Goal: Task Accomplishment & Management: Manage account settings

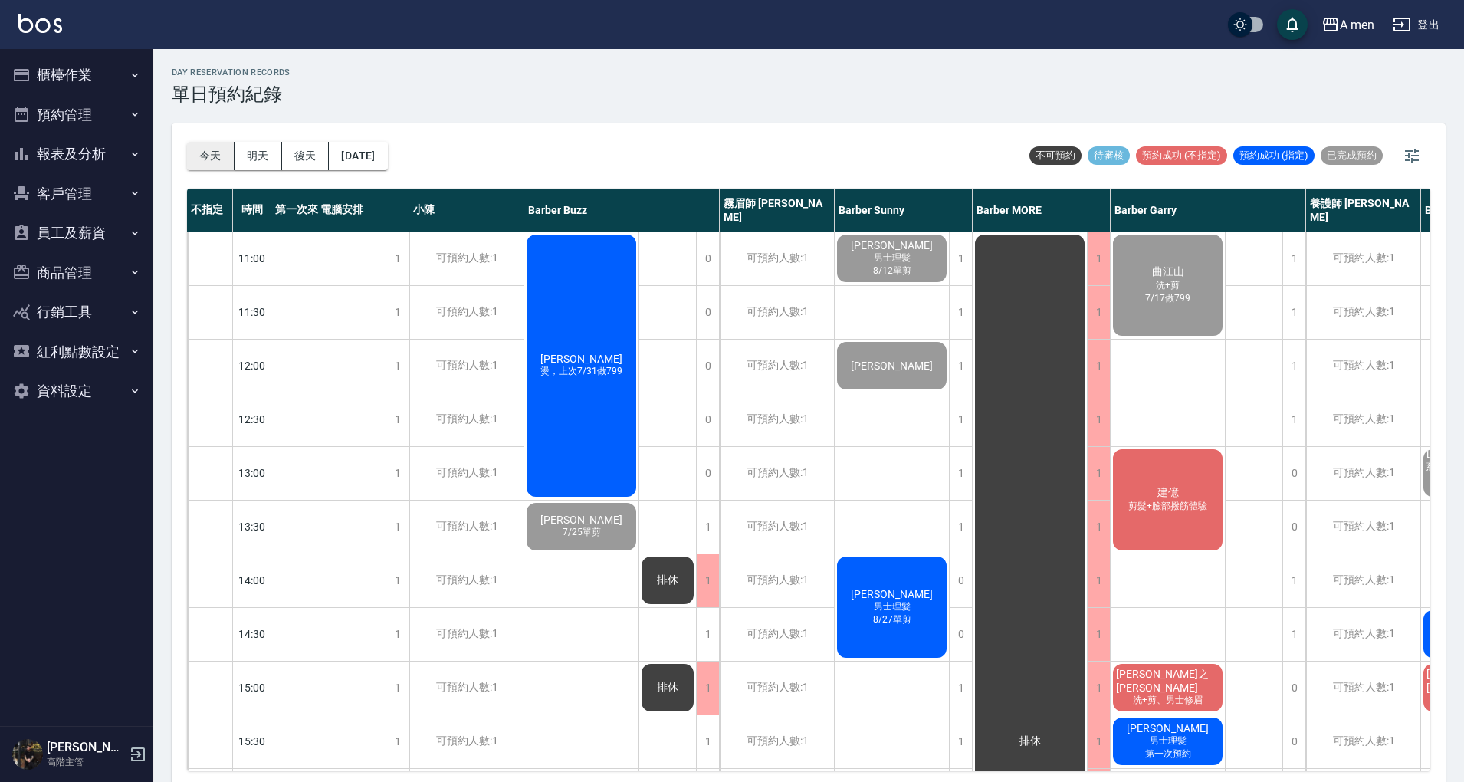
click at [209, 149] on button "今天" at bounding box center [211, 156] width 48 height 28
click at [774, 146] on div "今天 明天 後天 2025/09/12 不可預約 待審核 預約成功 (不指定) 預約成功 (指定) 已完成預約" at bounding box center [808, 155] width 1243 height 65
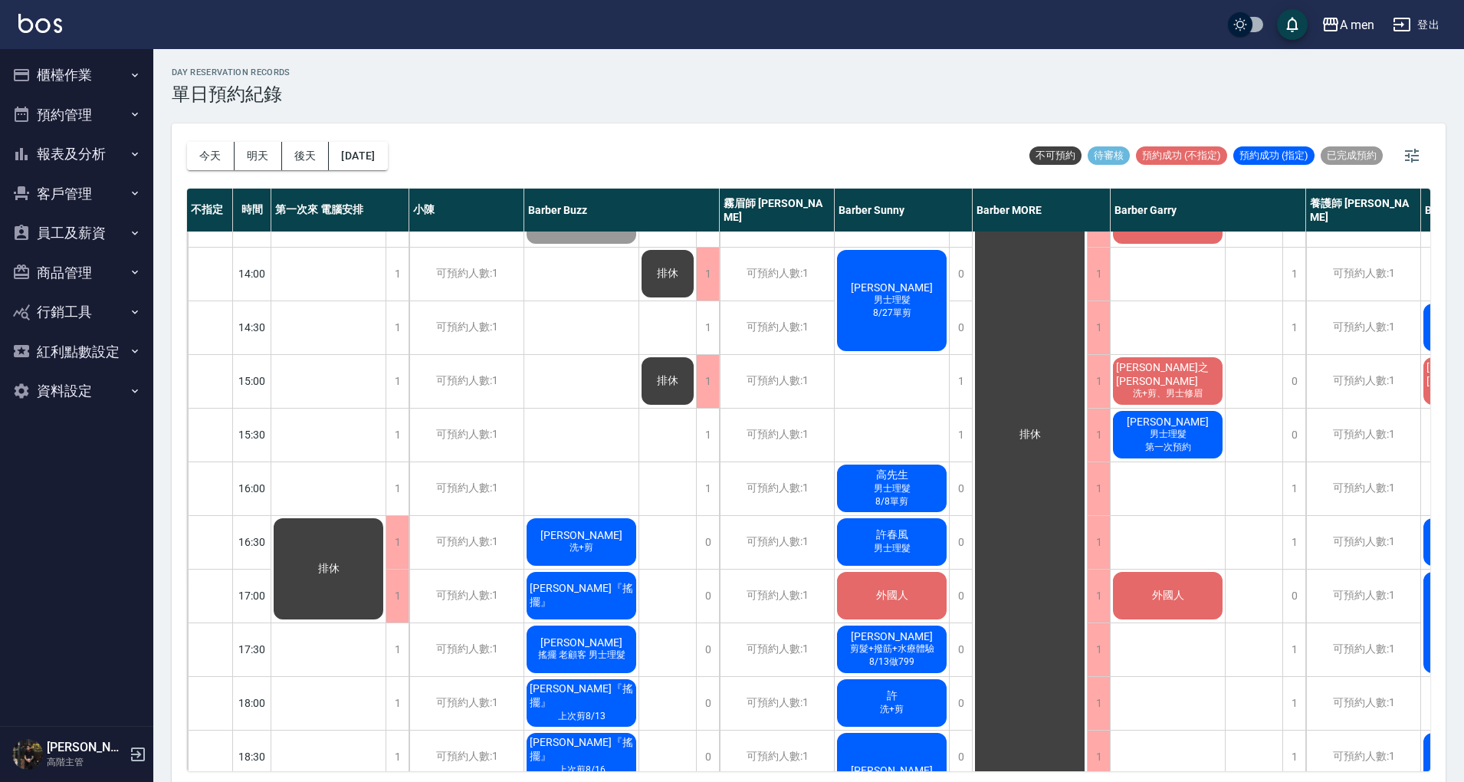
scroll to position [307, 194]
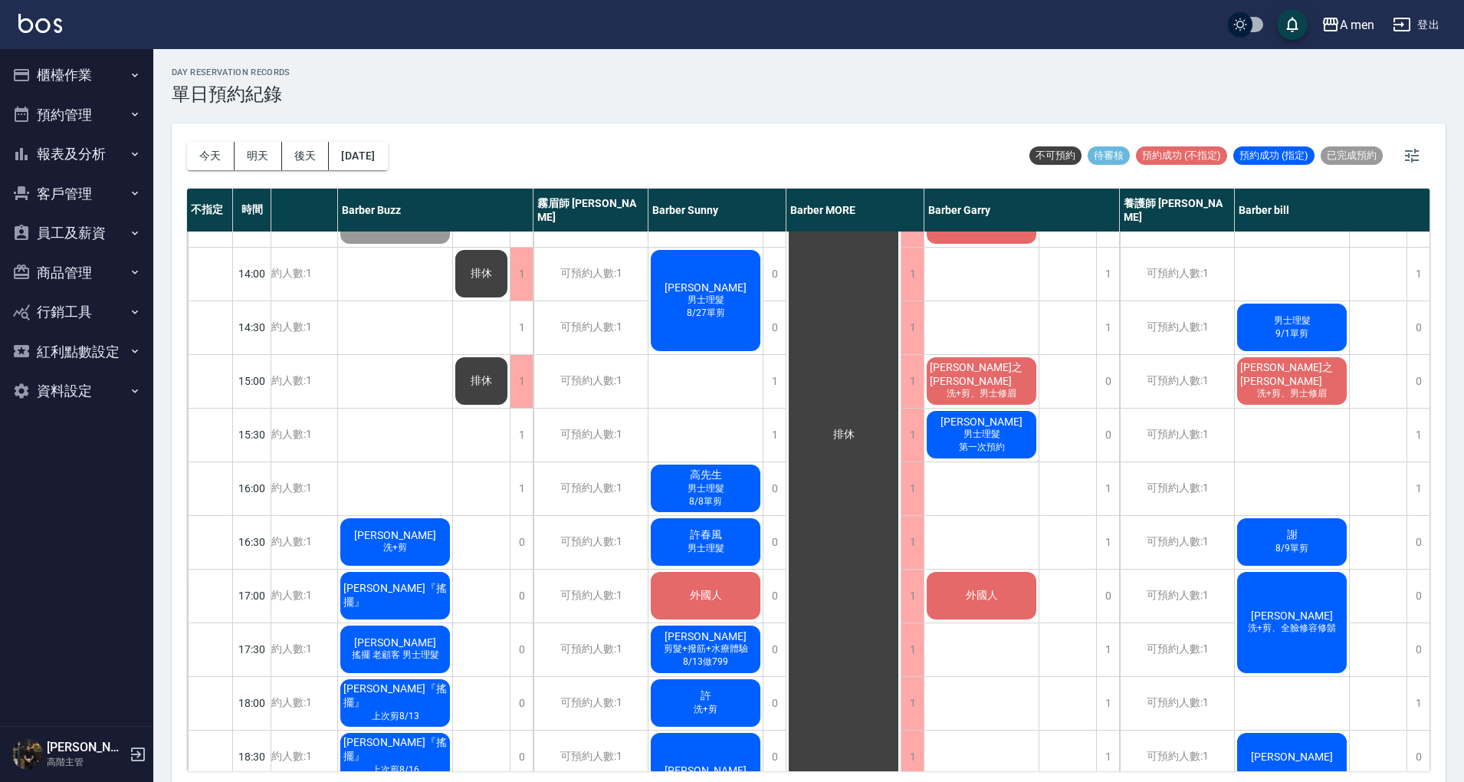
click at [1004, 520] on div "曲江山 洗+剪 7/17做799 建億 剪髮+臉部撥筋體驗 楊程之 Justin 洗+剪、男士修眉 周君威 男士理髮 第一次預約 外國人 YH 洗+剪" at bounding box center [981, 595] width 115 height 1341
click at [1001, 504] on div "曲江山 洗+剪 7/17做799 建億 剪髮+臉部撥筋體驗 楊程之 Justin 洗+剪、男士修眉 周君威 男士理髮 第一次預約 外國人 YH 洗+剪" at bounding box center [981, 595] width 115 height 1341
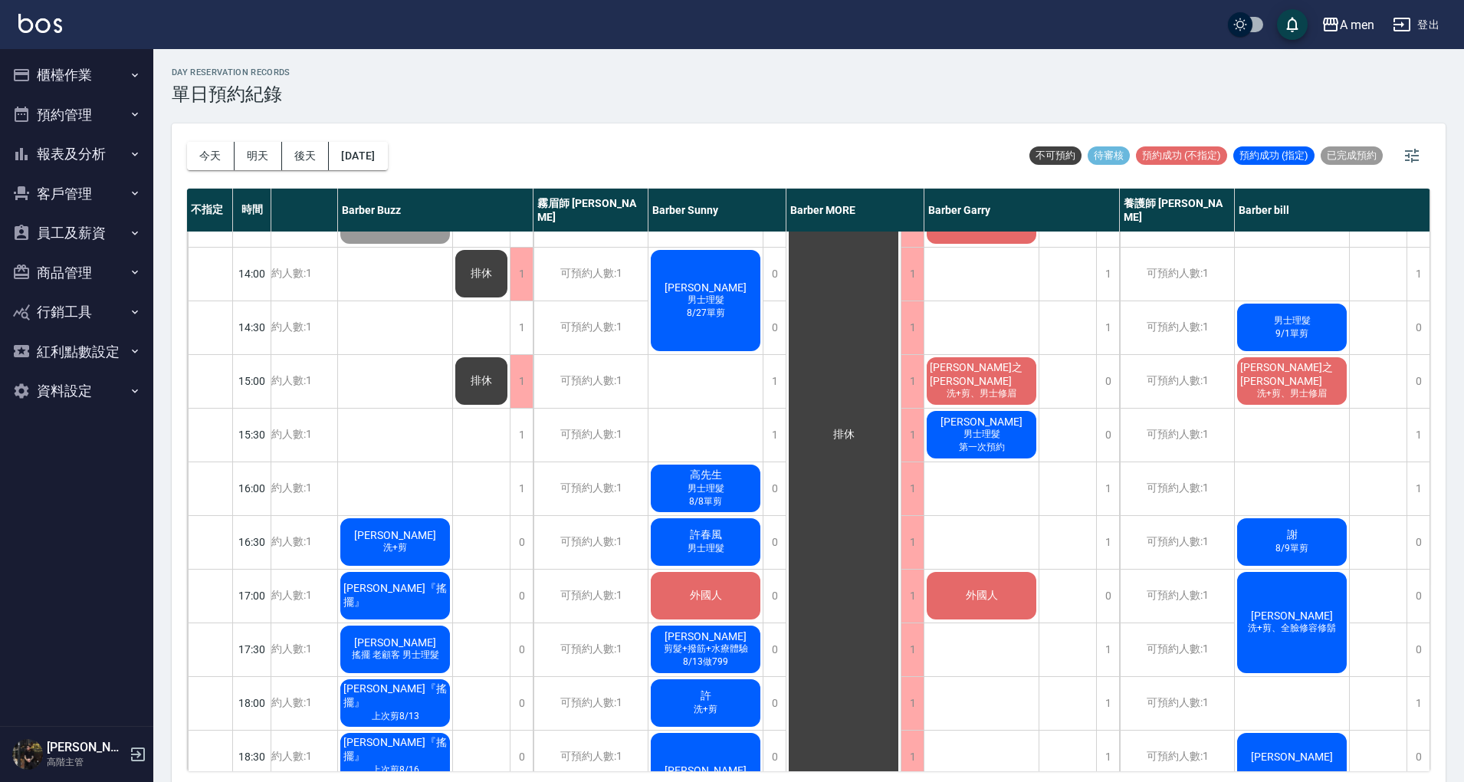
click at [1001, 504] on div "曲江山 洗+剪 7/17做799 建億 剪髮+臉部撥筋體驗 楊程之 Justin 洗+剪、男士修眉 周君威 男士理髮 第一次預約 外國人 YH 洗+剪" at bounding box center [981, 595] width 115 height 1341
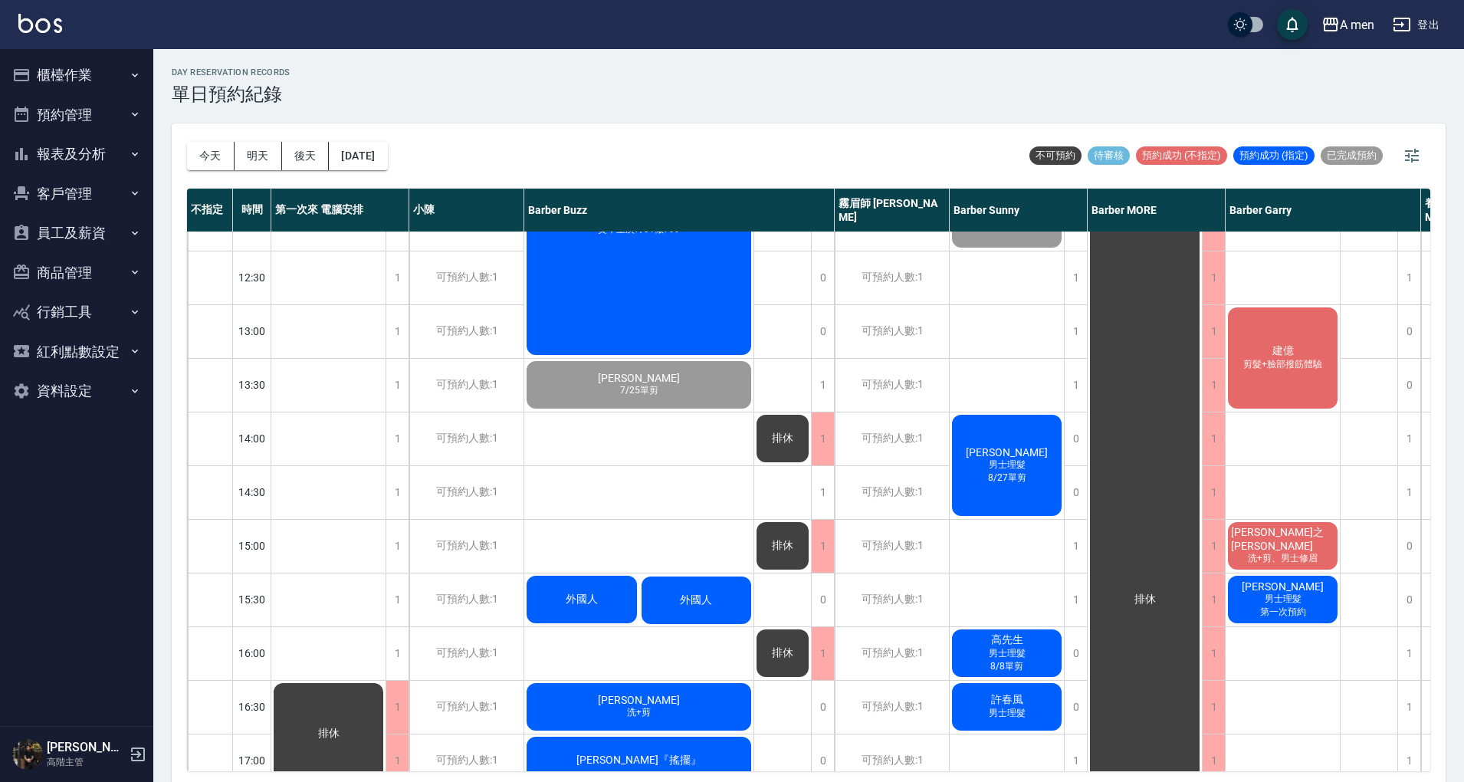
scroll to position [102, 0]
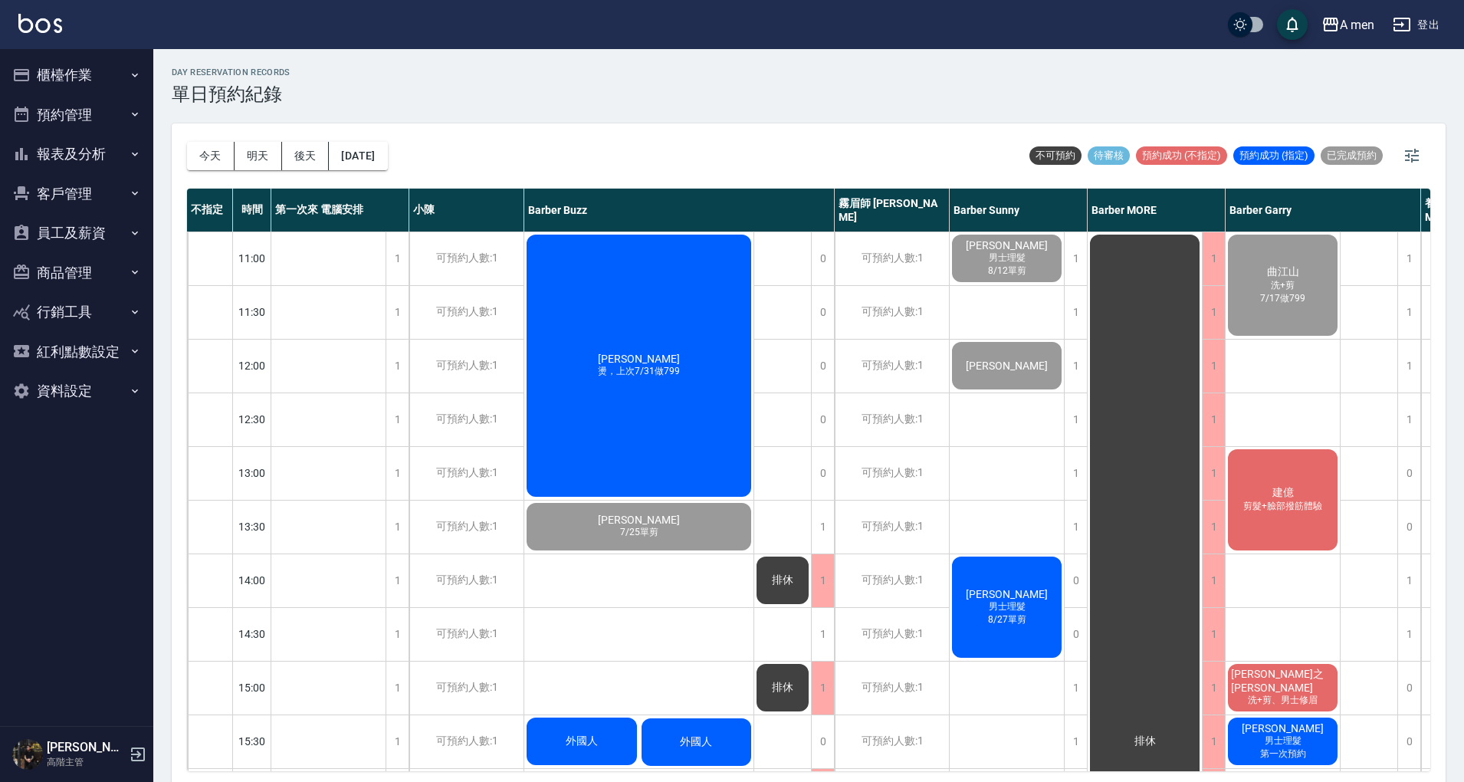
scroll to position [0, 309]
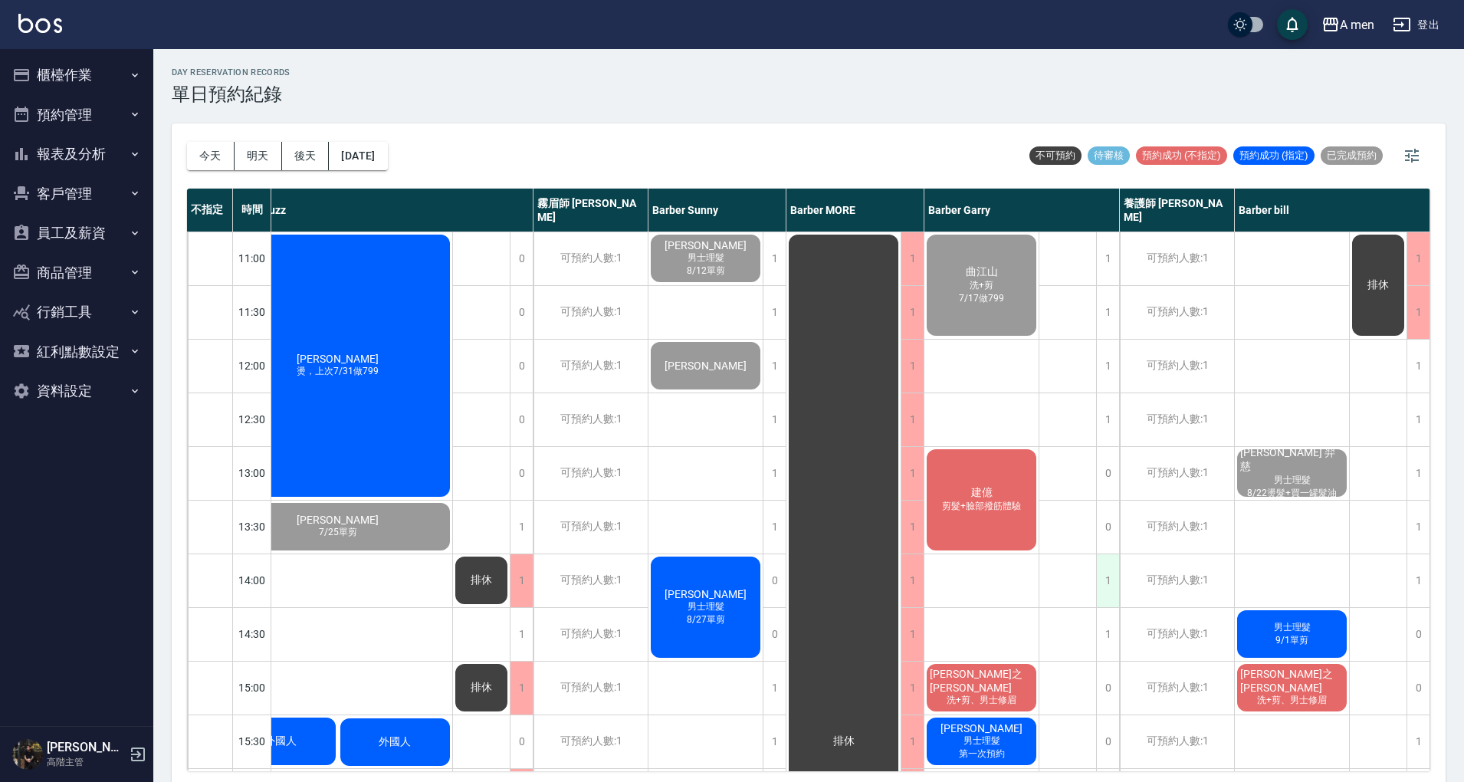
click at [1100, 587] on div "1" at bounding box center [1107, 580] width 23 height 53
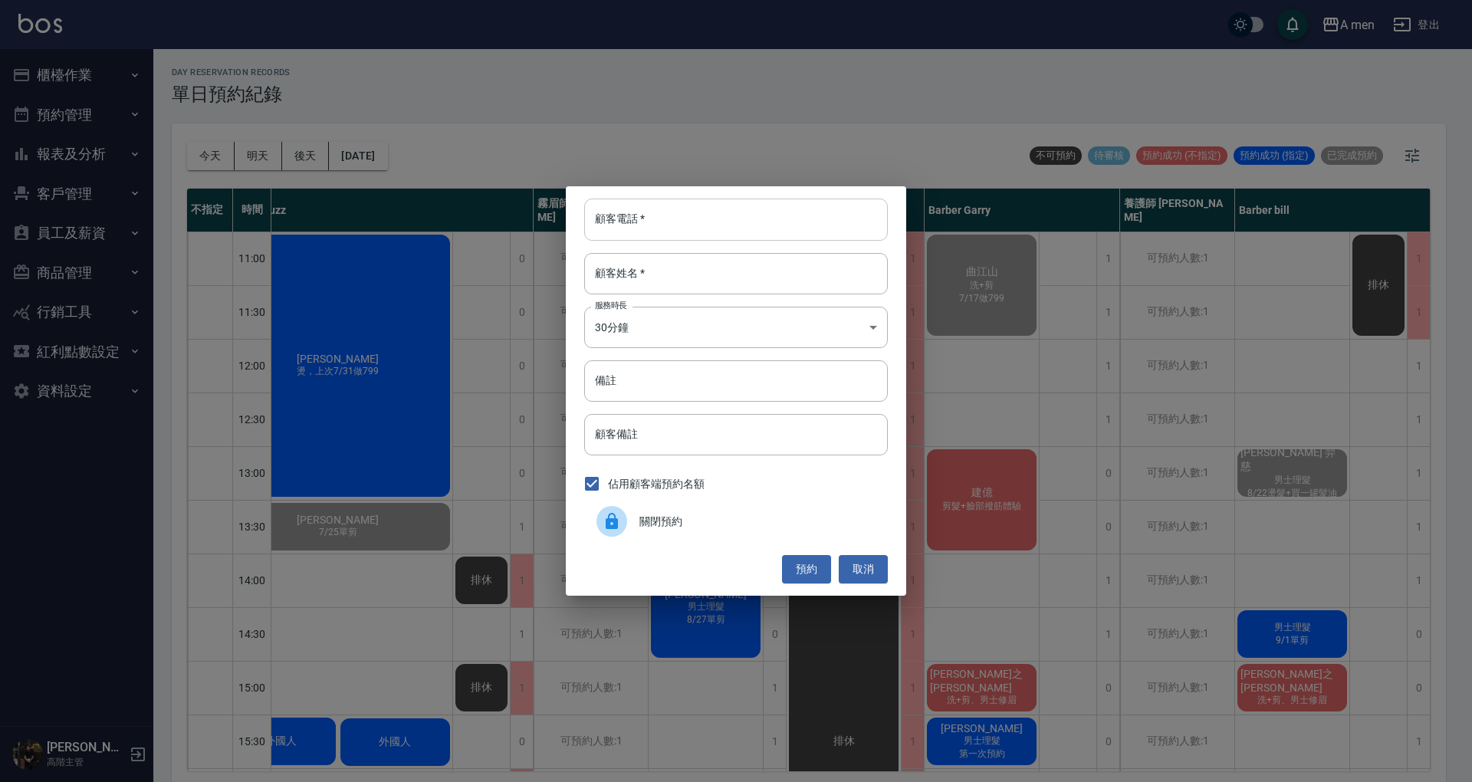
click at [780, 232] on input "顧客電話   *" at bounding box center [736, 219] width 304 height 41
type input "0988860857"
click at [800, 271] on input "顧客姓名   *" at bounding box center [736, 273] width 304 height 41
type input "陳"
click at [814, 564] on button "預約" at bounding box center [806, 569] width 49 height 28
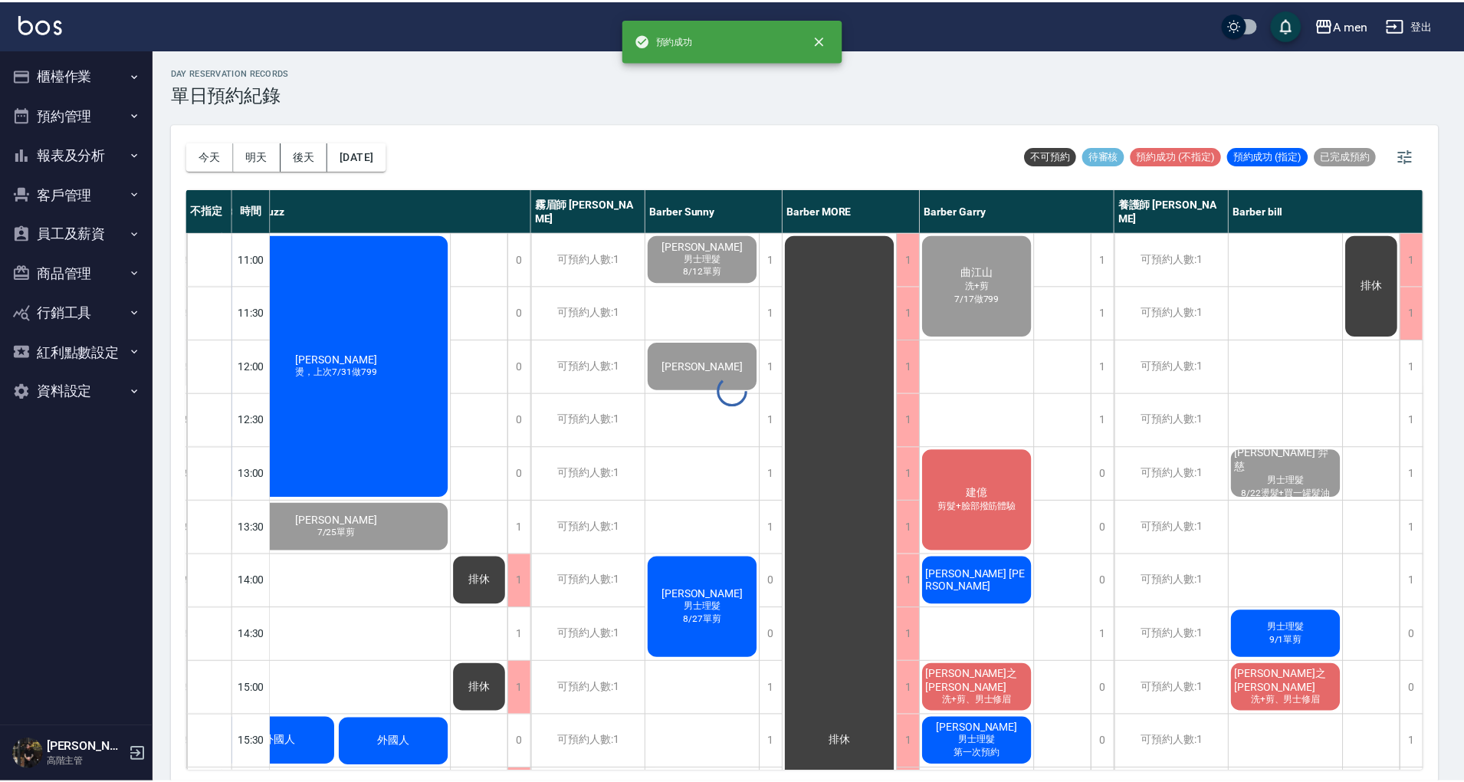
scroll to position [0, 301]
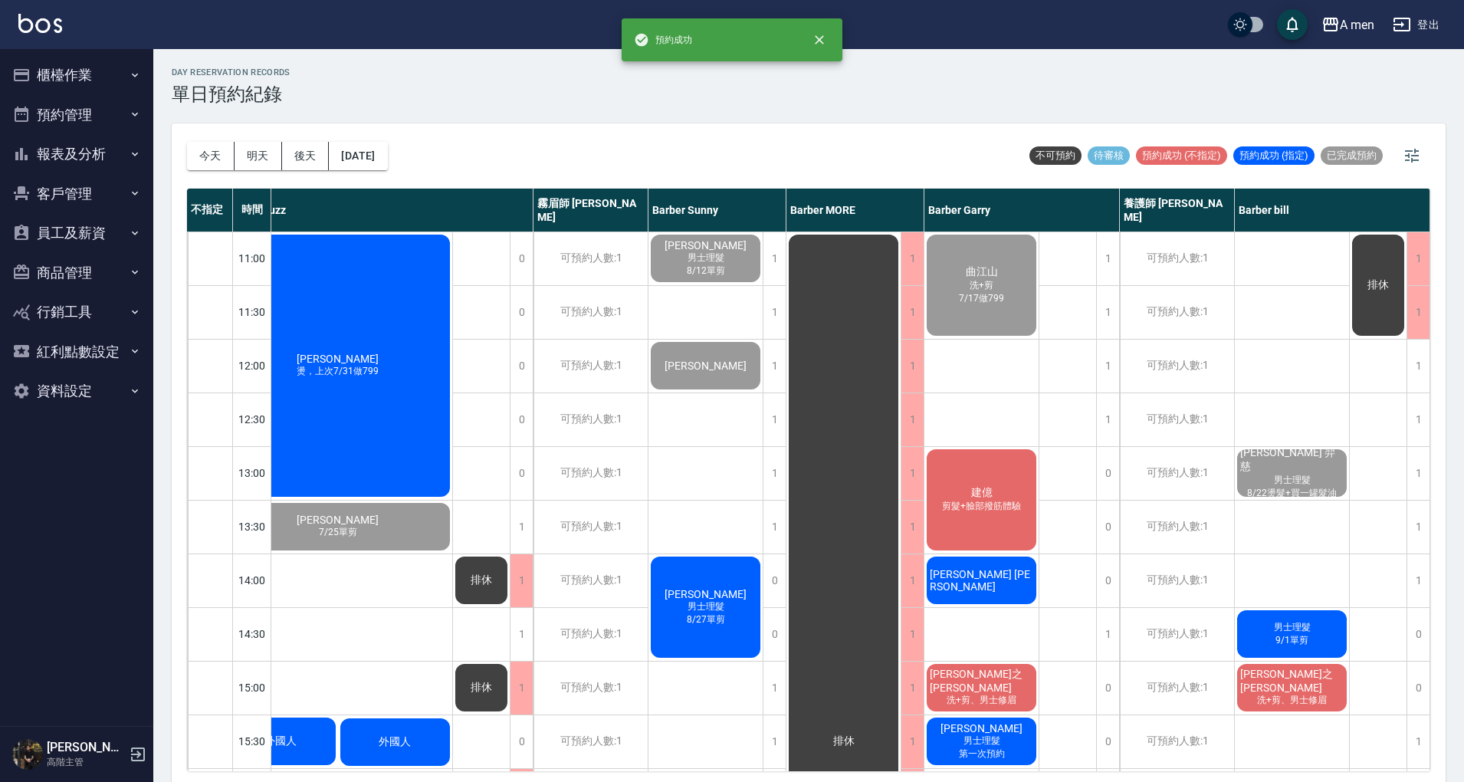
click at [990, 585] on span "Victor Chen" at bounding box center [982, 580] width 110 height 25
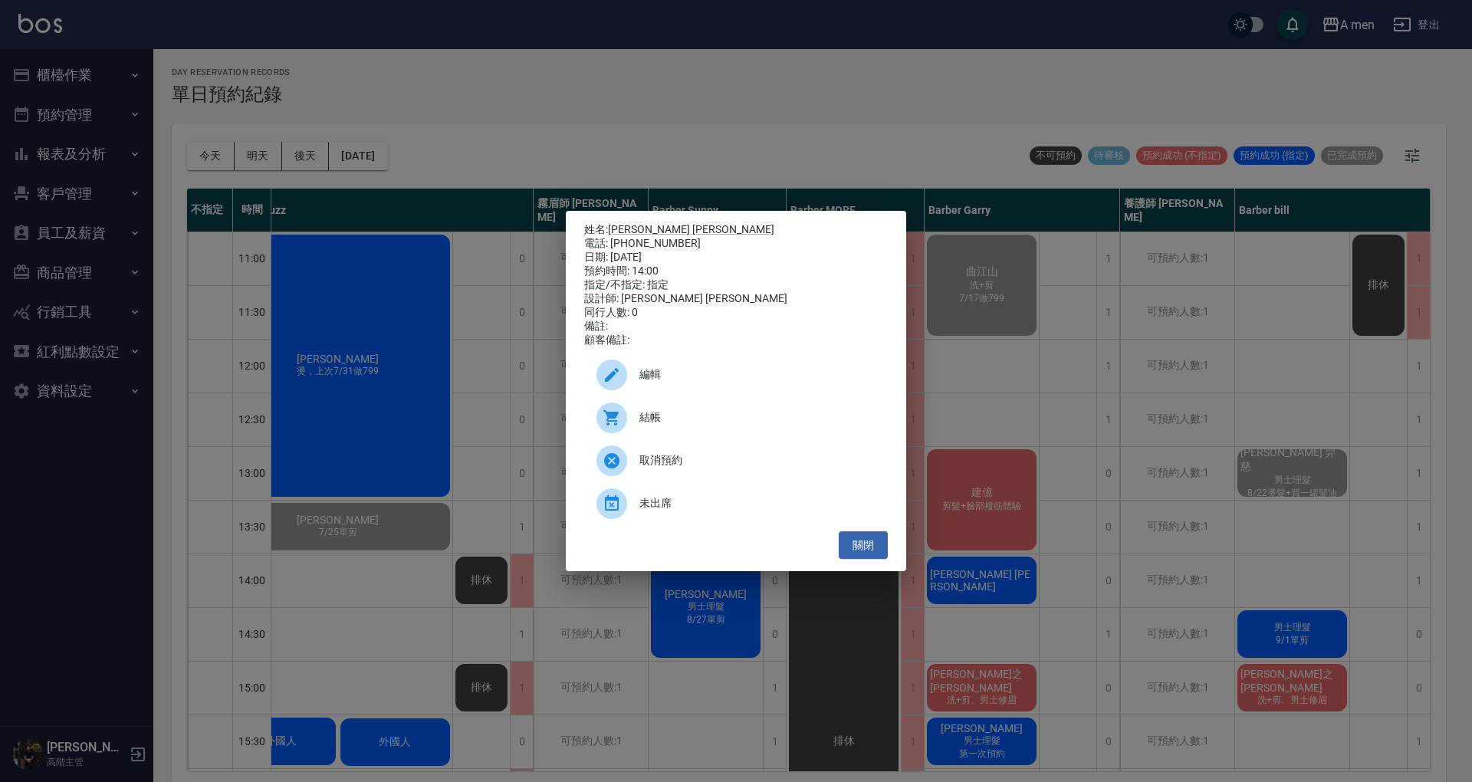
click at [629, 223] on p "姓名: Victor Chen" at bounding box center [736, 230] width 304 height 14
click at [632, 223] on link "[PERSON_NAME] [PERSON_NAME]" at bounding box center [691, 229] width 166 height 12
click at [863, 559] on button "關閉" at bounding box center [863, 545] width 49 height 28
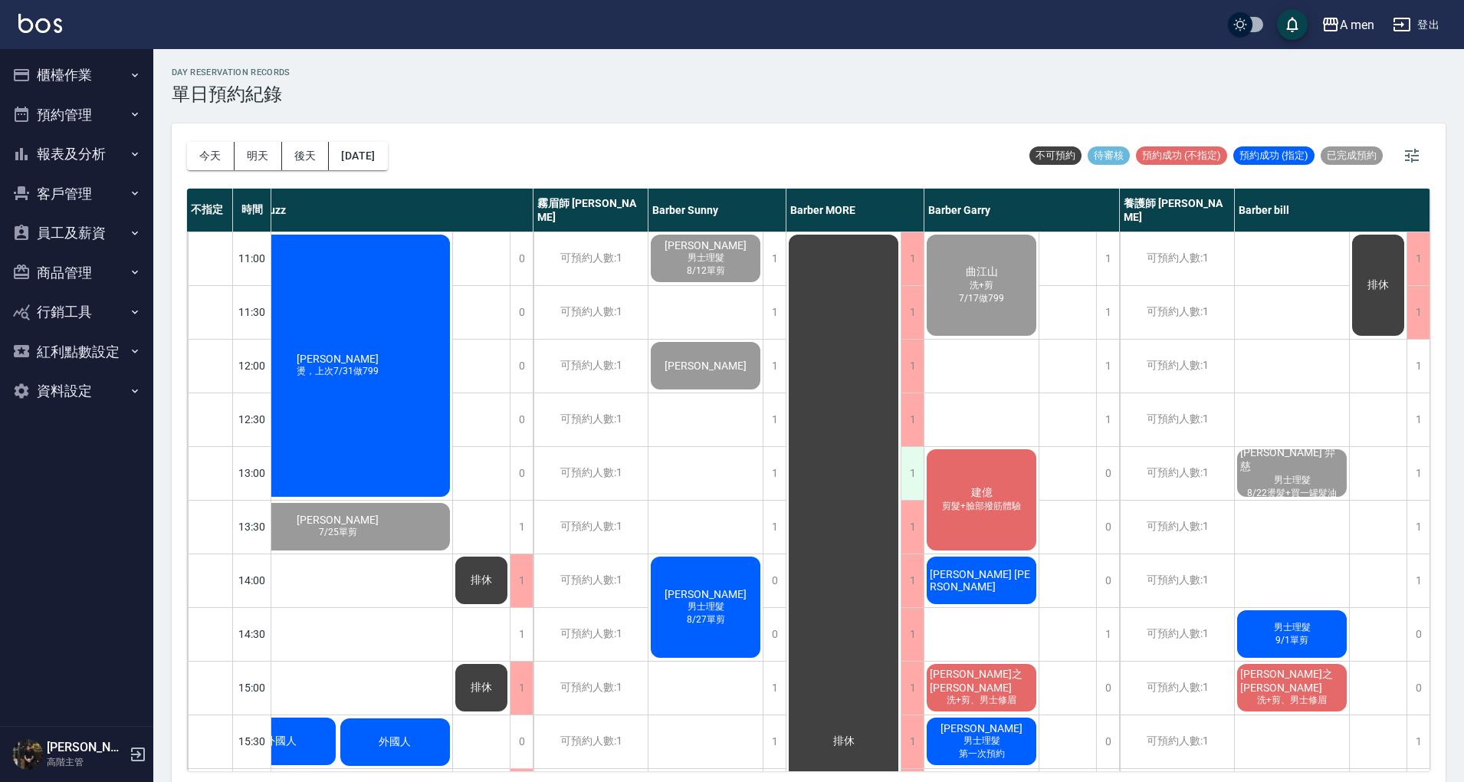
click at [920, 466] on div "1" at bounding box center [912, 473] width 23 height 53
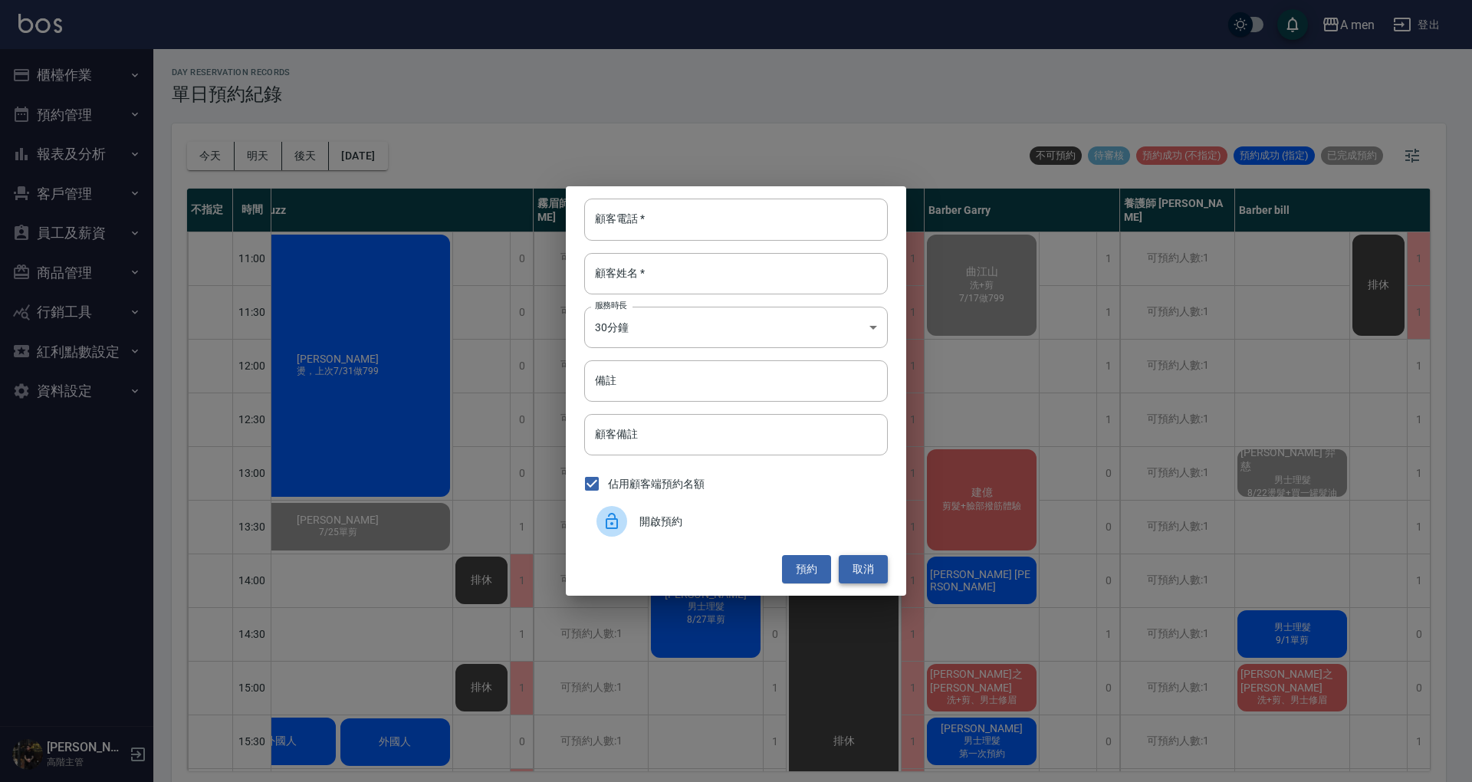
click at [869, 563] on button "取消" at bounding box center [863, 569] width 49 height 28
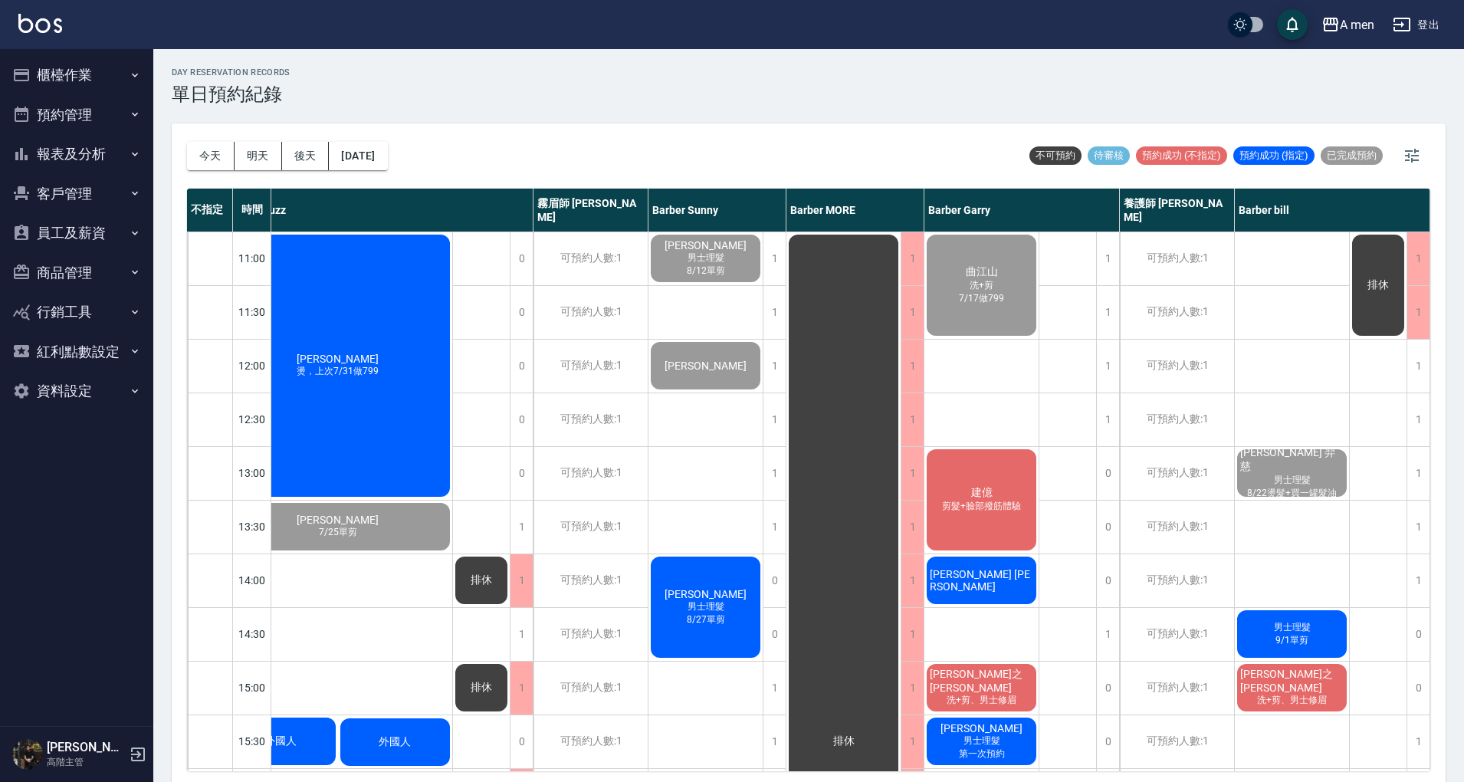
click at [1016, 592] on div "Victor Chen" at bounding box center [981, 580] width 114 height 52
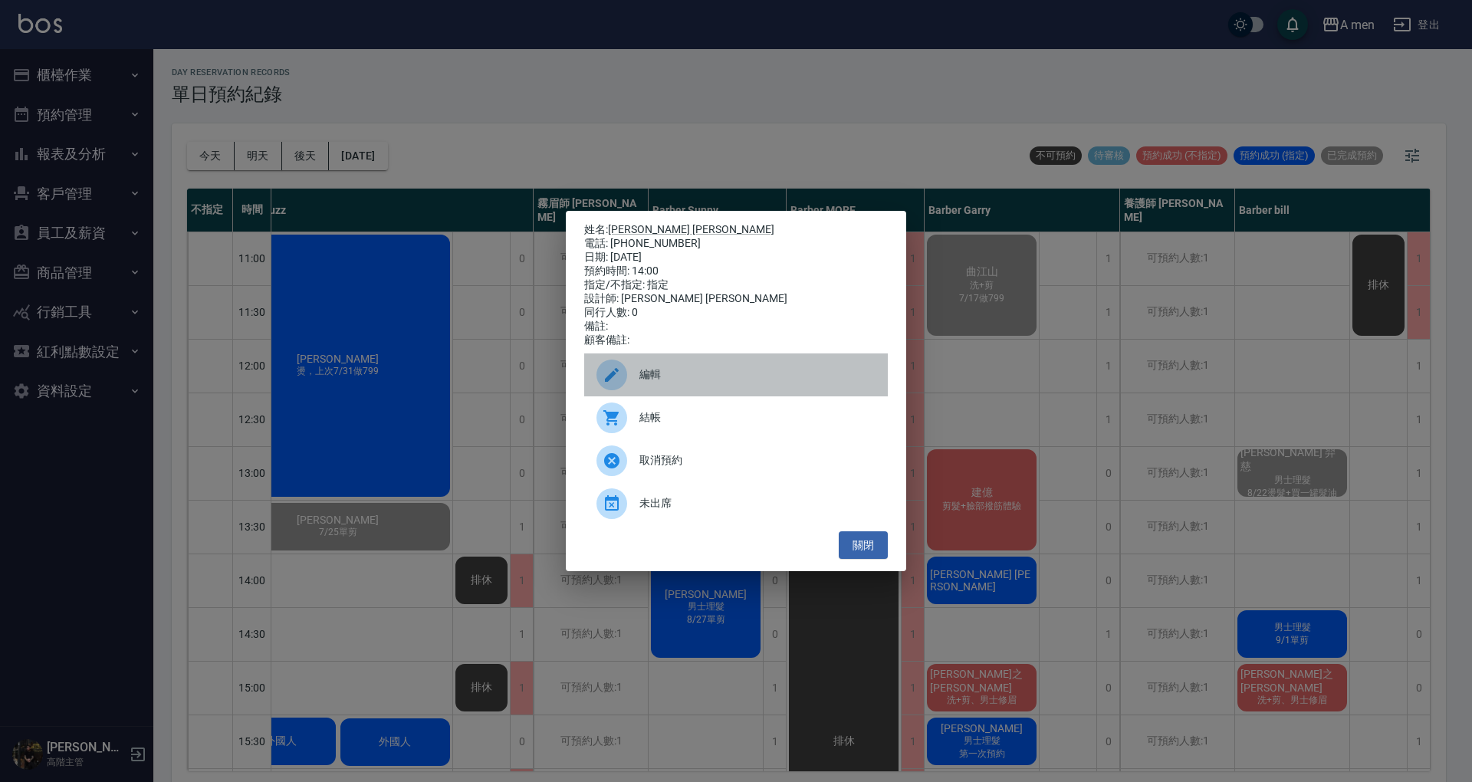
click at [775, 391] on div "編輯" at bounding box center [736, 374] width 304 height 43
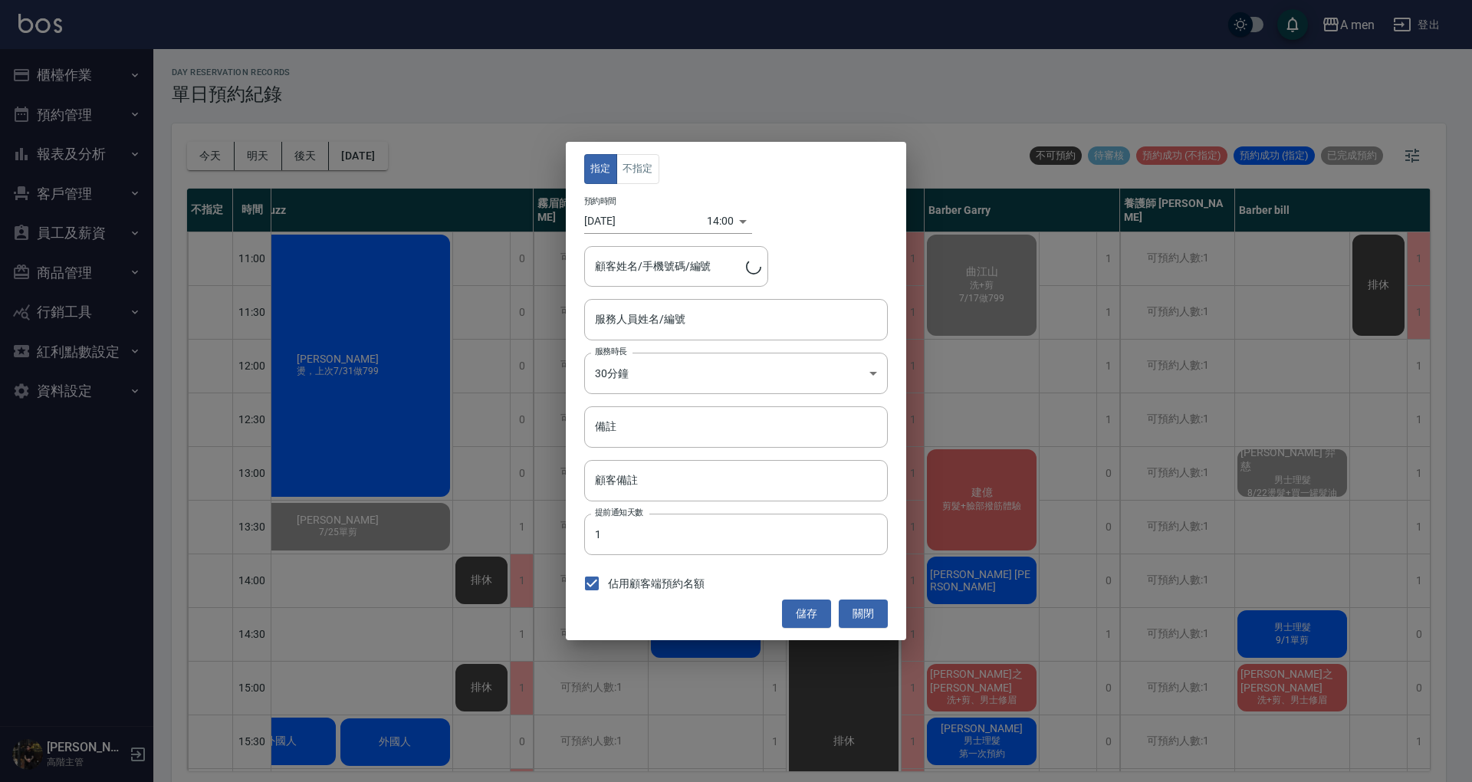
type input "Barber Garry-008"
type input "Victor Chen/0988860857"
click at [629, 186] on div "指定 不指定 預約時間 2025/09/12 14:00 1757656800000 顧客姓名/手機號碼/編號 Victor Chen/0988860857 …" at bounding box center [736, 391] width 340 height 498
click at [639, 177] on button "不指定" at bounding box center [637, 169] width 43 height 30
click at [811, 617] on button "儲存" at bounding box center [806, 613] width 49 height 28
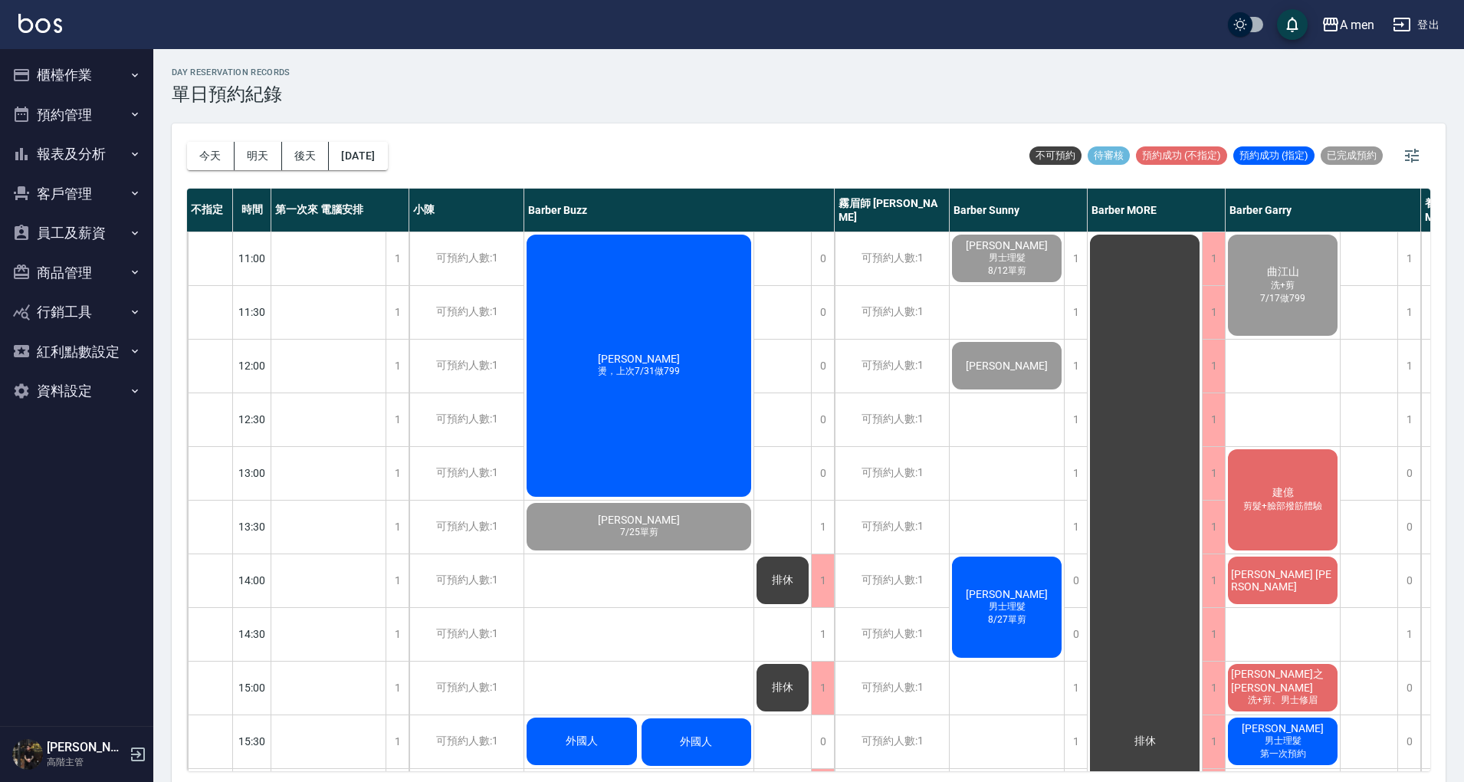
scroll to position [0, 309]
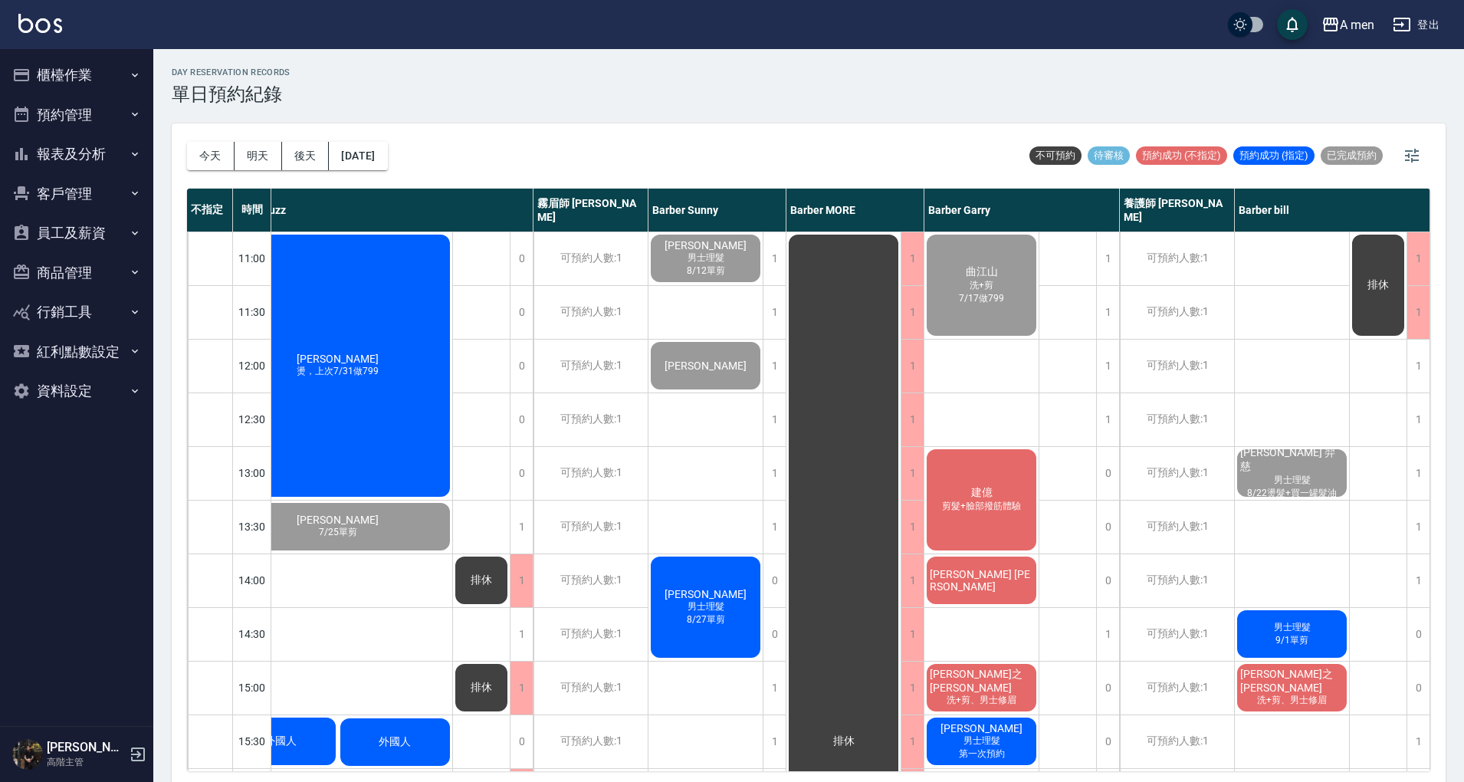
click at [983, 504] on span "剪髮+臉部撥筋體驗" at bounding box center [981, 506] width 85 height 13
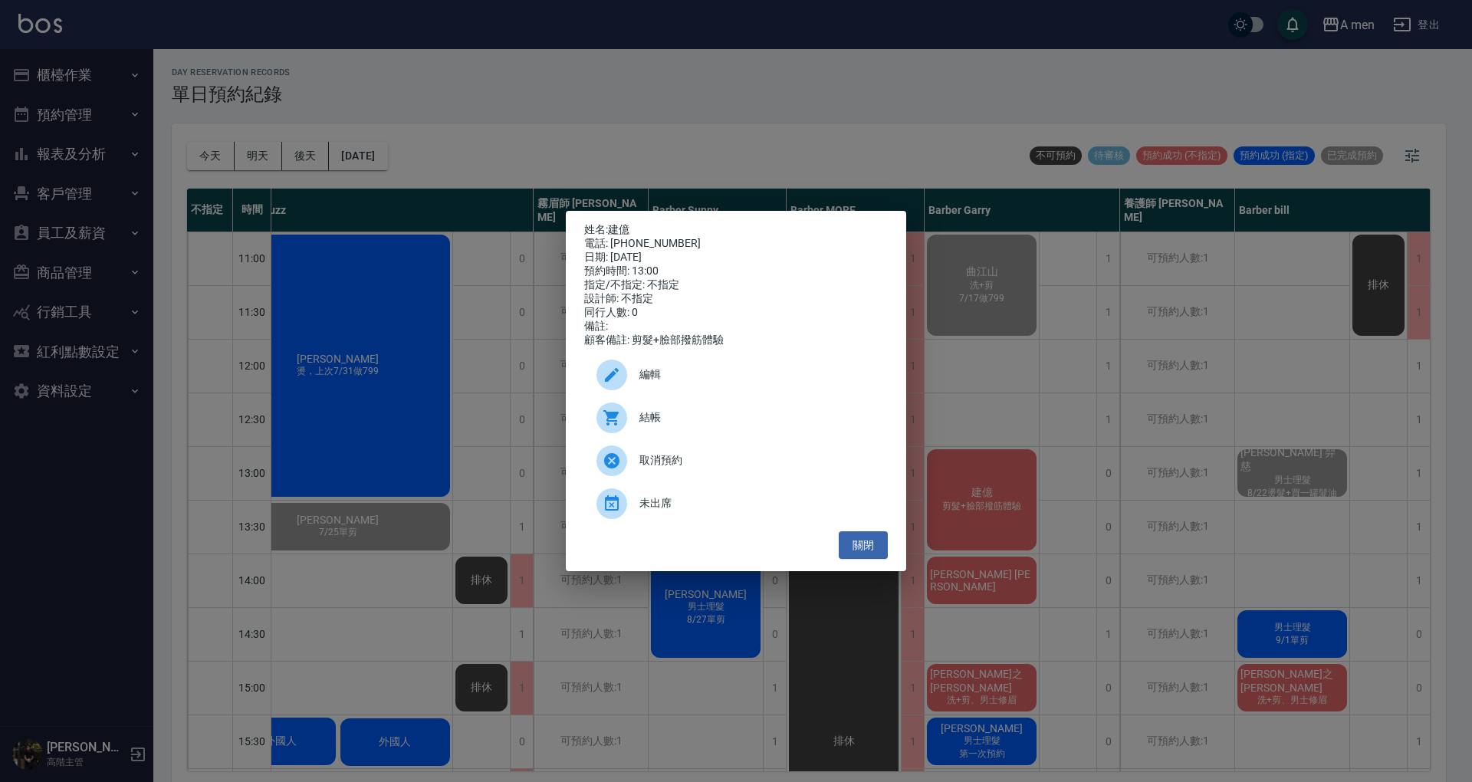
click at [736, 425] on span "結帳" at bounding box center [757, 417] width 236 height 16
click at [616, 226] on link "建億" at bounding box center [618, 229] width 21 height 12
click at [872, 545] on button "關閉" at bounding box center [863, 545] width 49 height 28
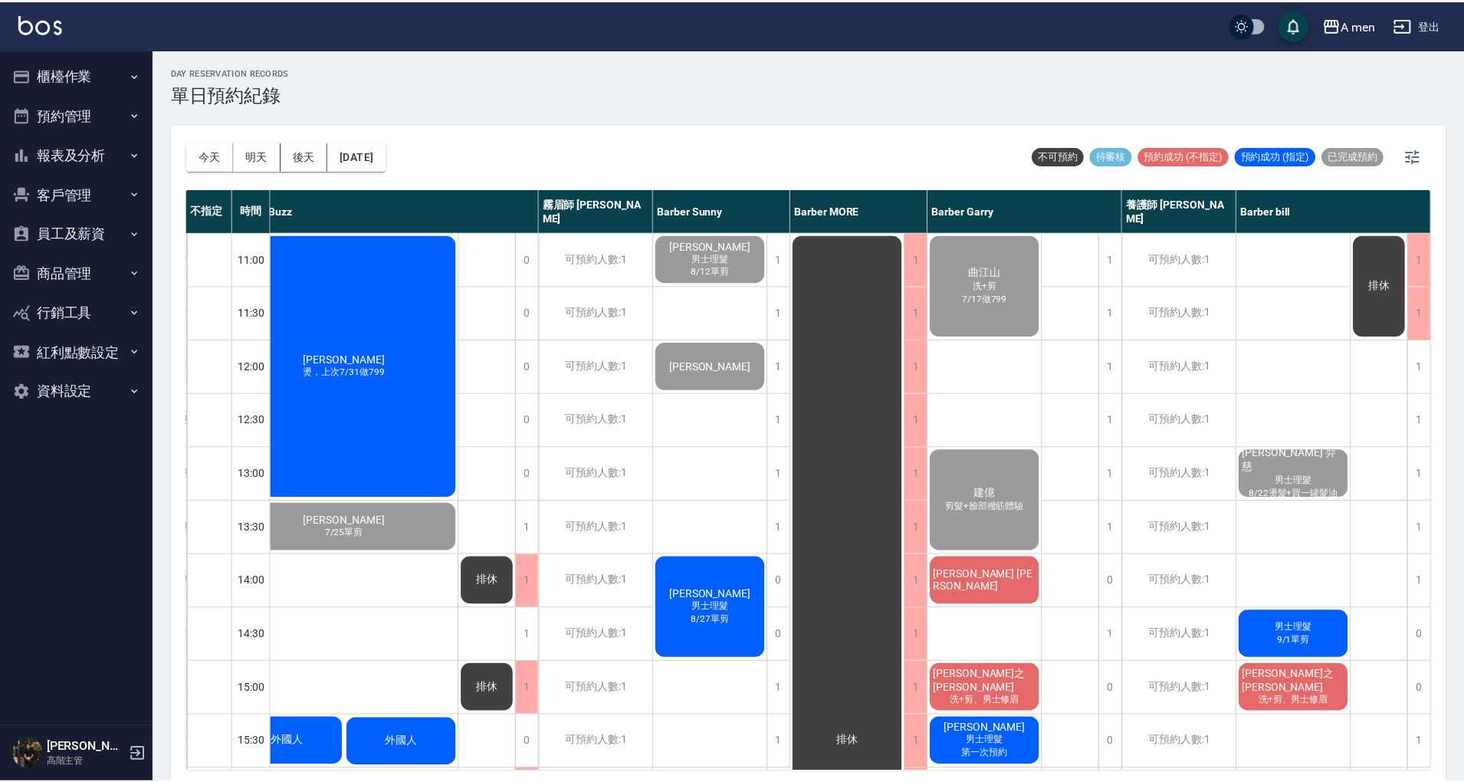
scroll to position [0, 301]
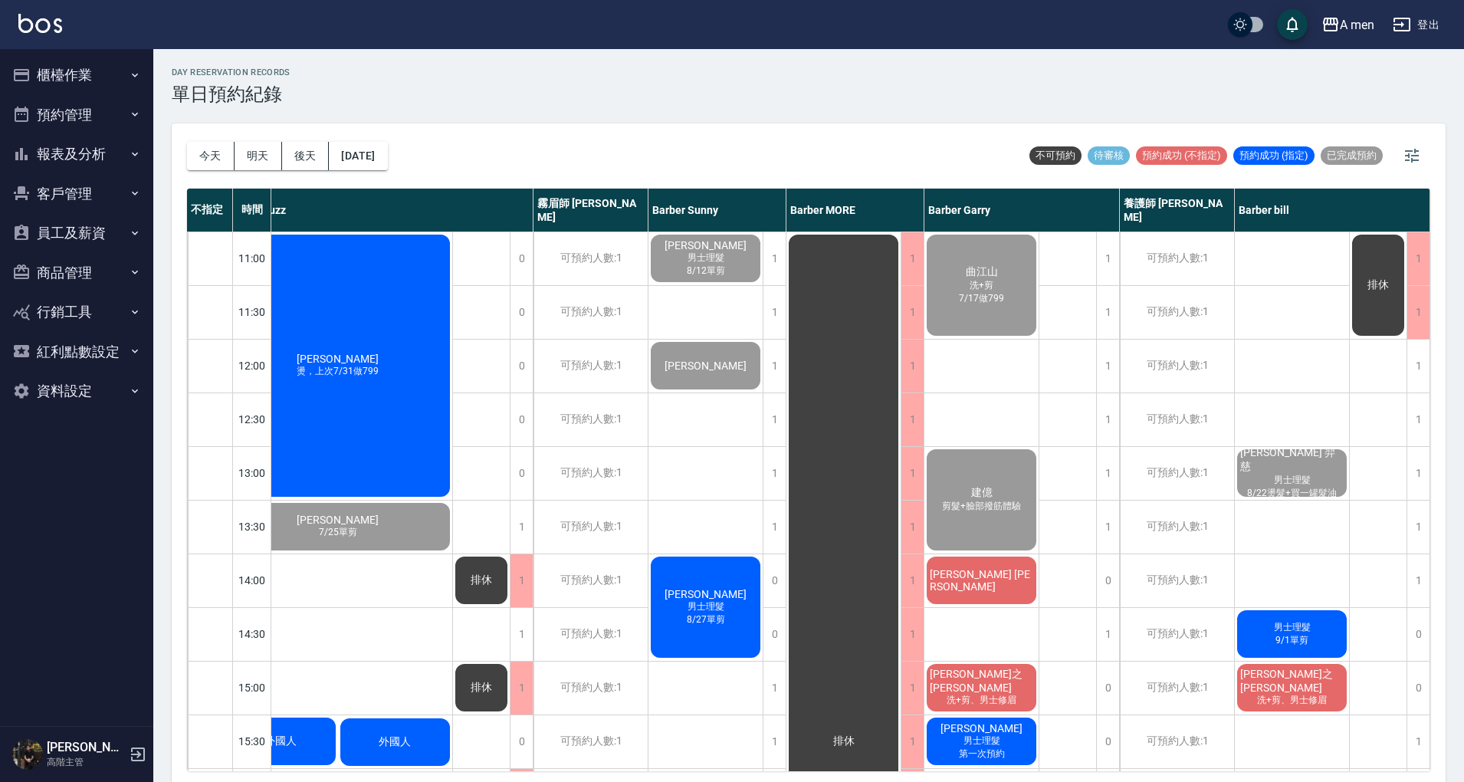
click at [947, 578] on div "Victor Chen" at bounding box center [981, 580] width 114 height 52
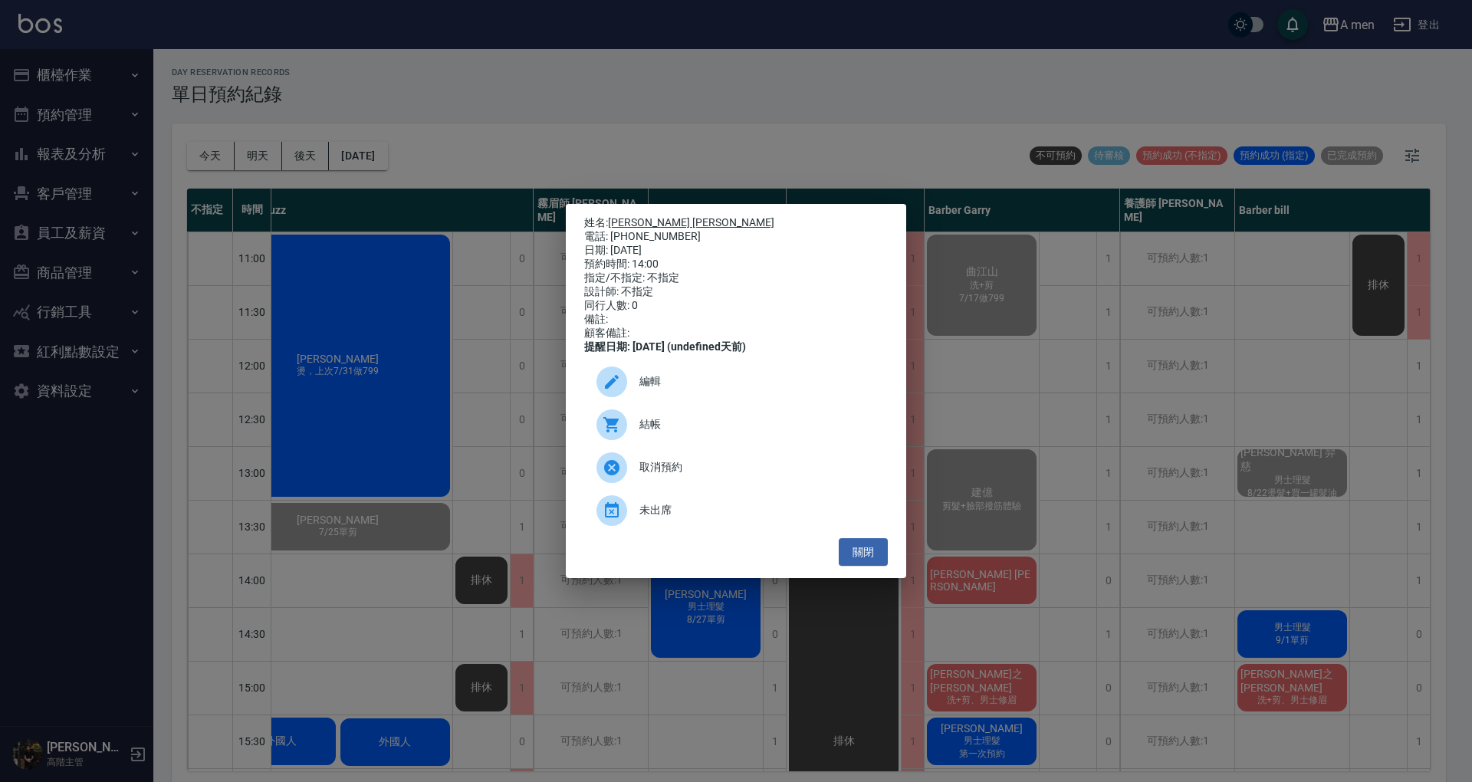
click at [628, 217] on link "Victor Chen" at bounding box center [691, 222] width 166 height 12
click at [865, 564] on button "關閉" at bounding box center [863, 552] width 49 height 28
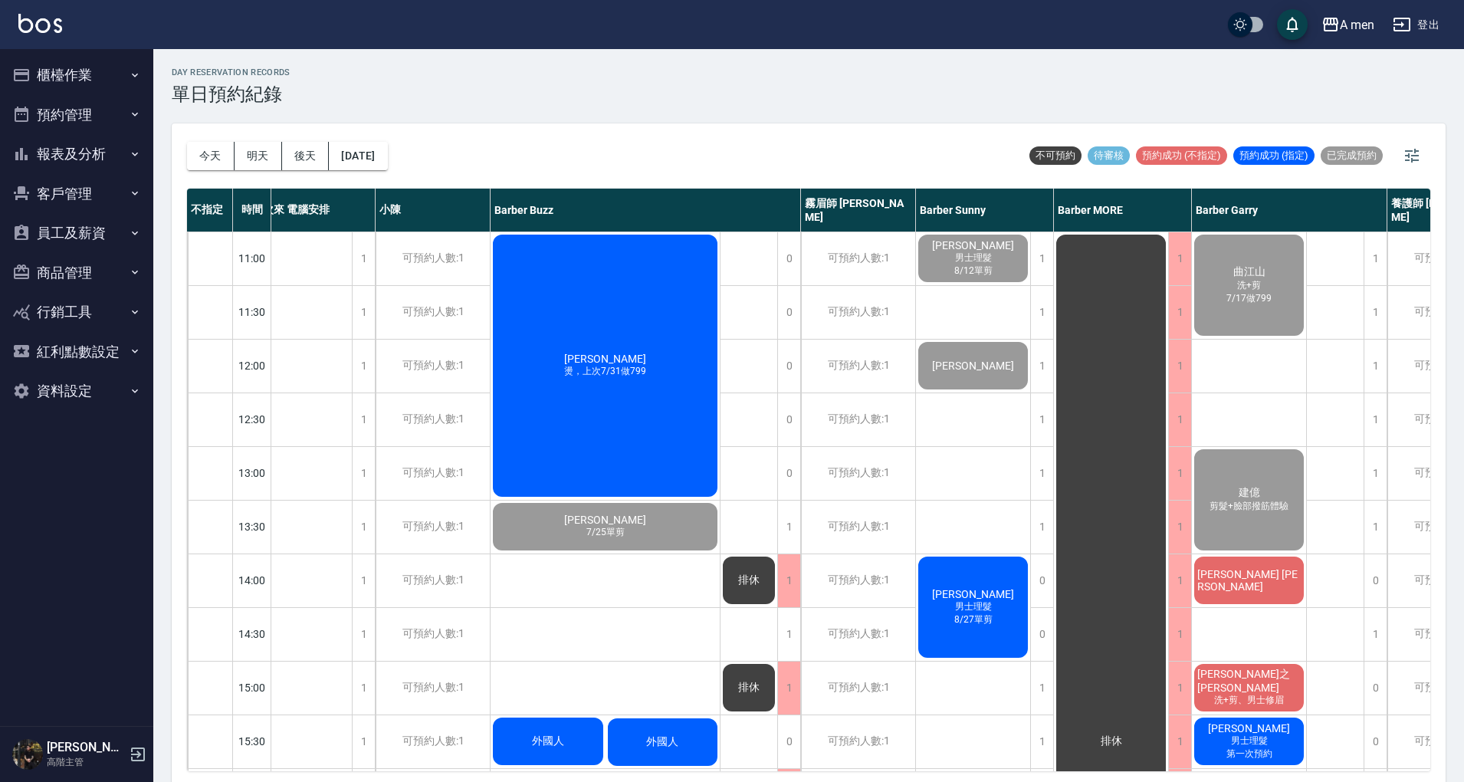
scroll to position [0, 0]
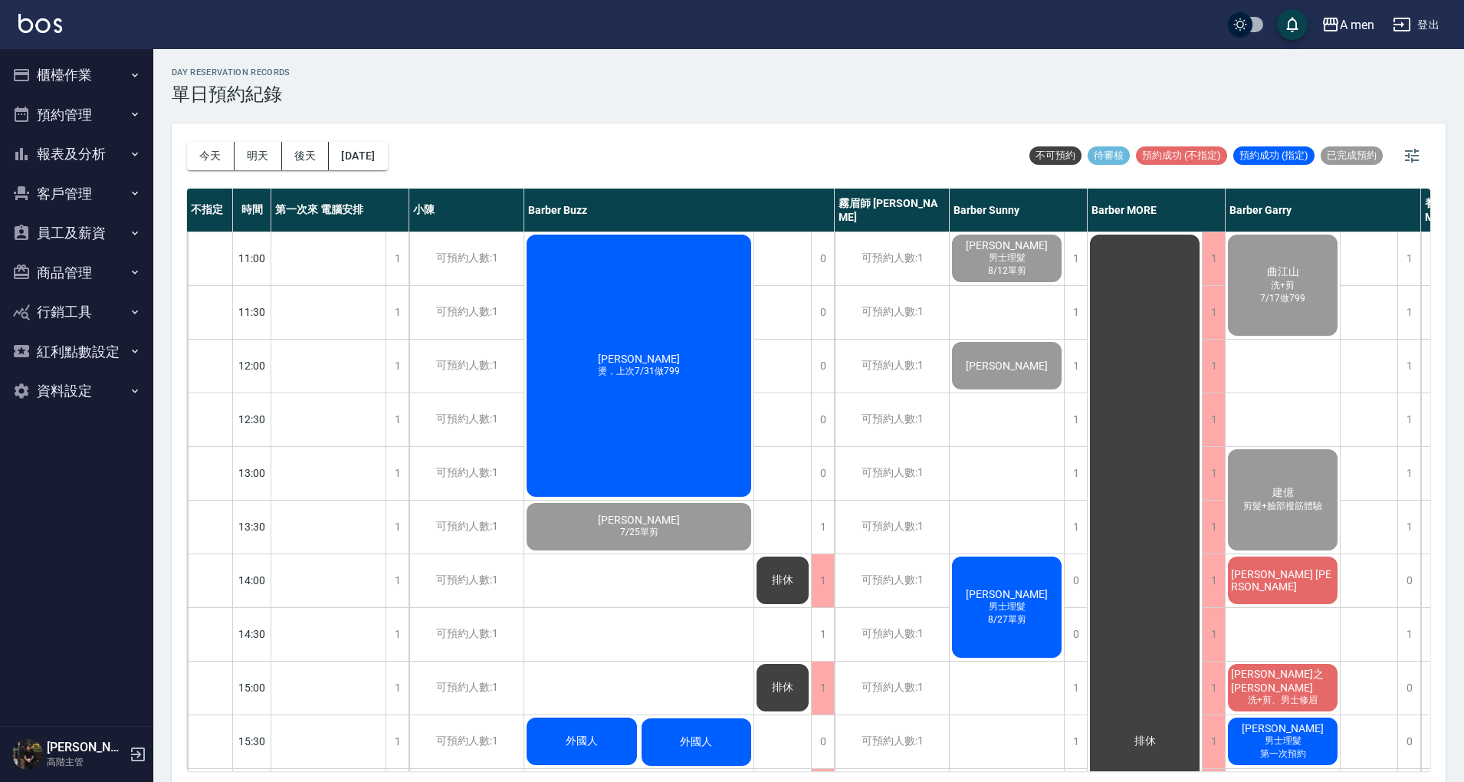
drag, startPoint x: 675, startPoint y: 573, endPoint x: 756, endPoint y: 580, distance: 81.5
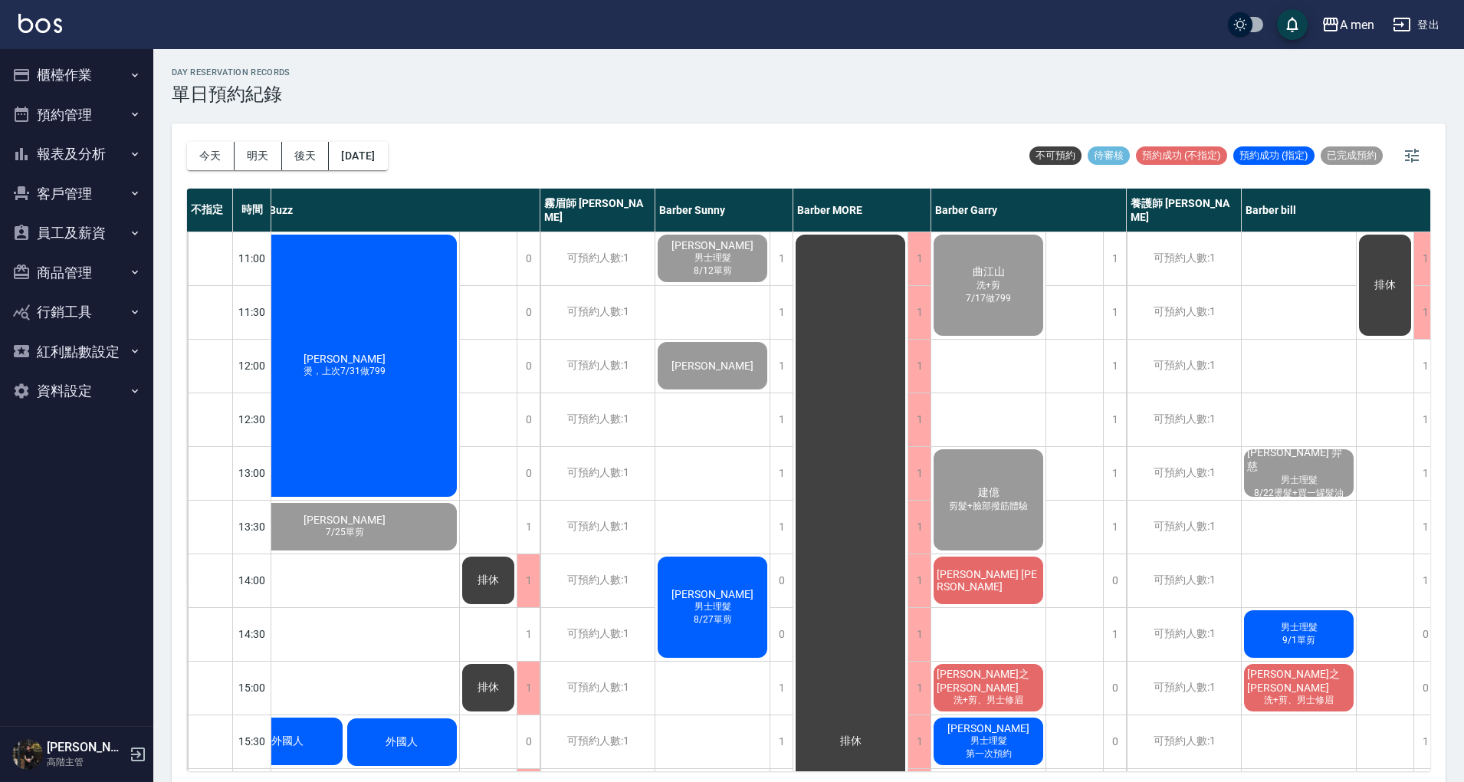
scroll to position [0, 309]
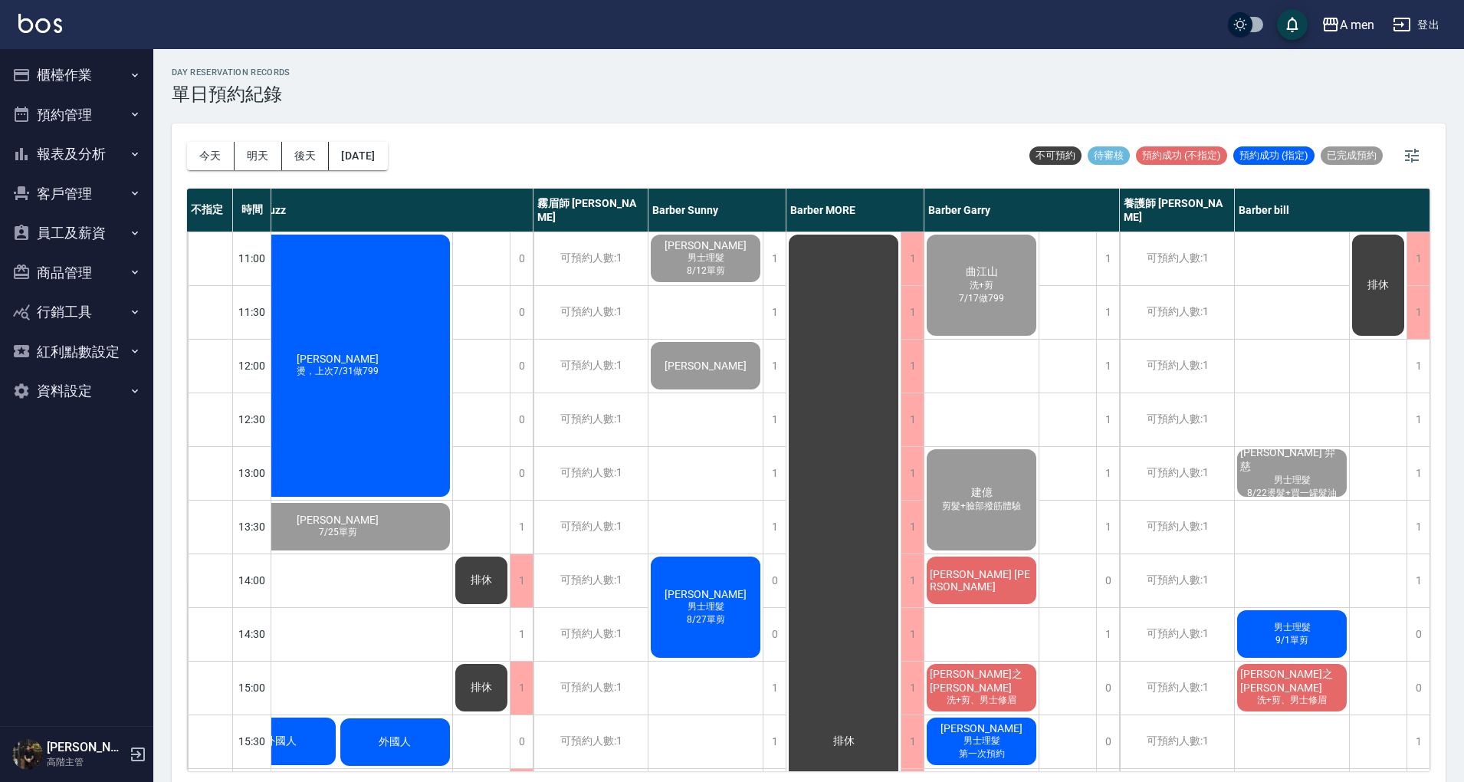
click at [1410, 576] on div "1" at bounding box center [1418, 580] width 23 height 53
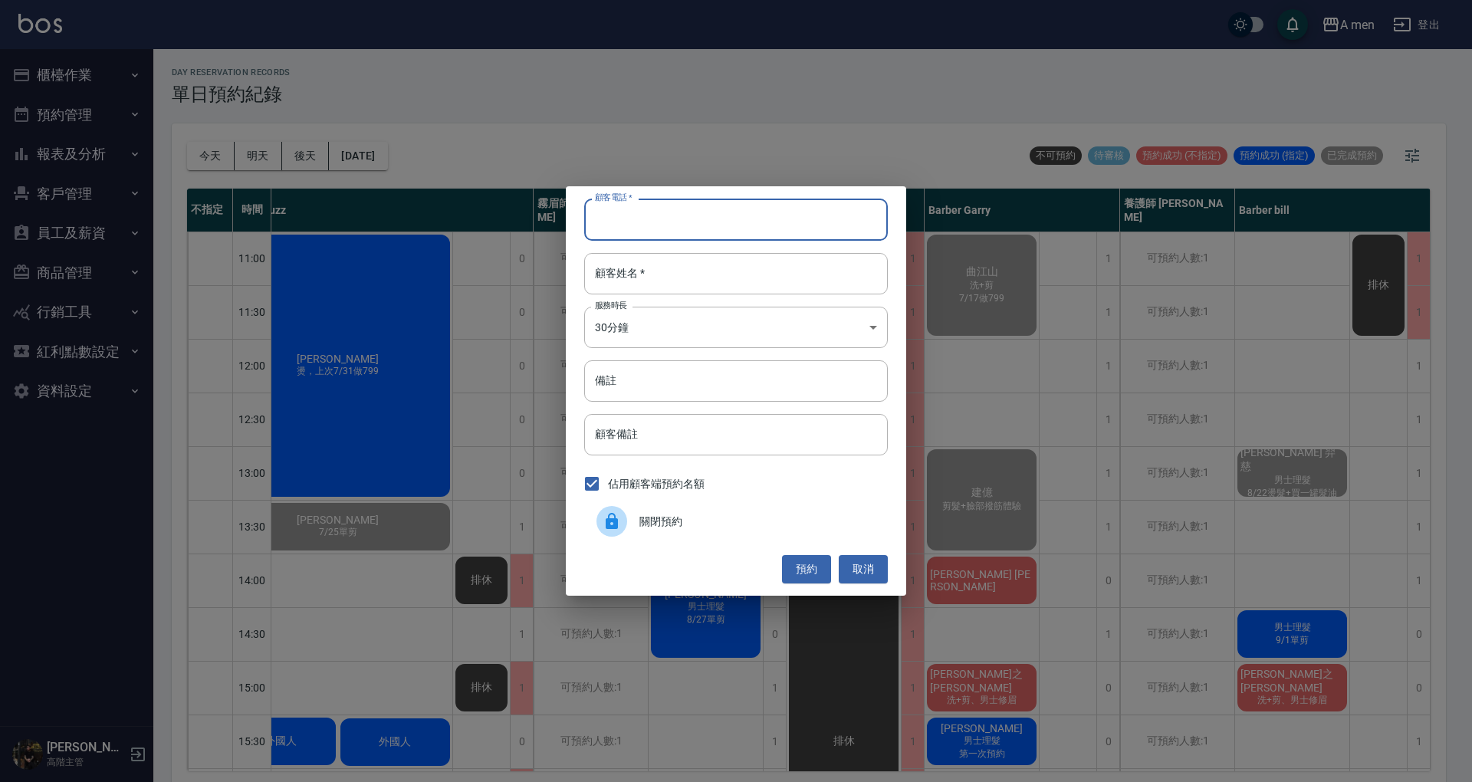
drag, startPoint x: 730, startPoint y: 233, endPoint x: 727, endPoint y: 244, distance: 11.2
click at [730, 237] on input "顧客電話   *" at bounding box center [736, 219] width 304 height 41
type input "0905599391"
click at [724, 270] on input "顧客姓名   *" at bounding box center [736, 273] width 304 height 41
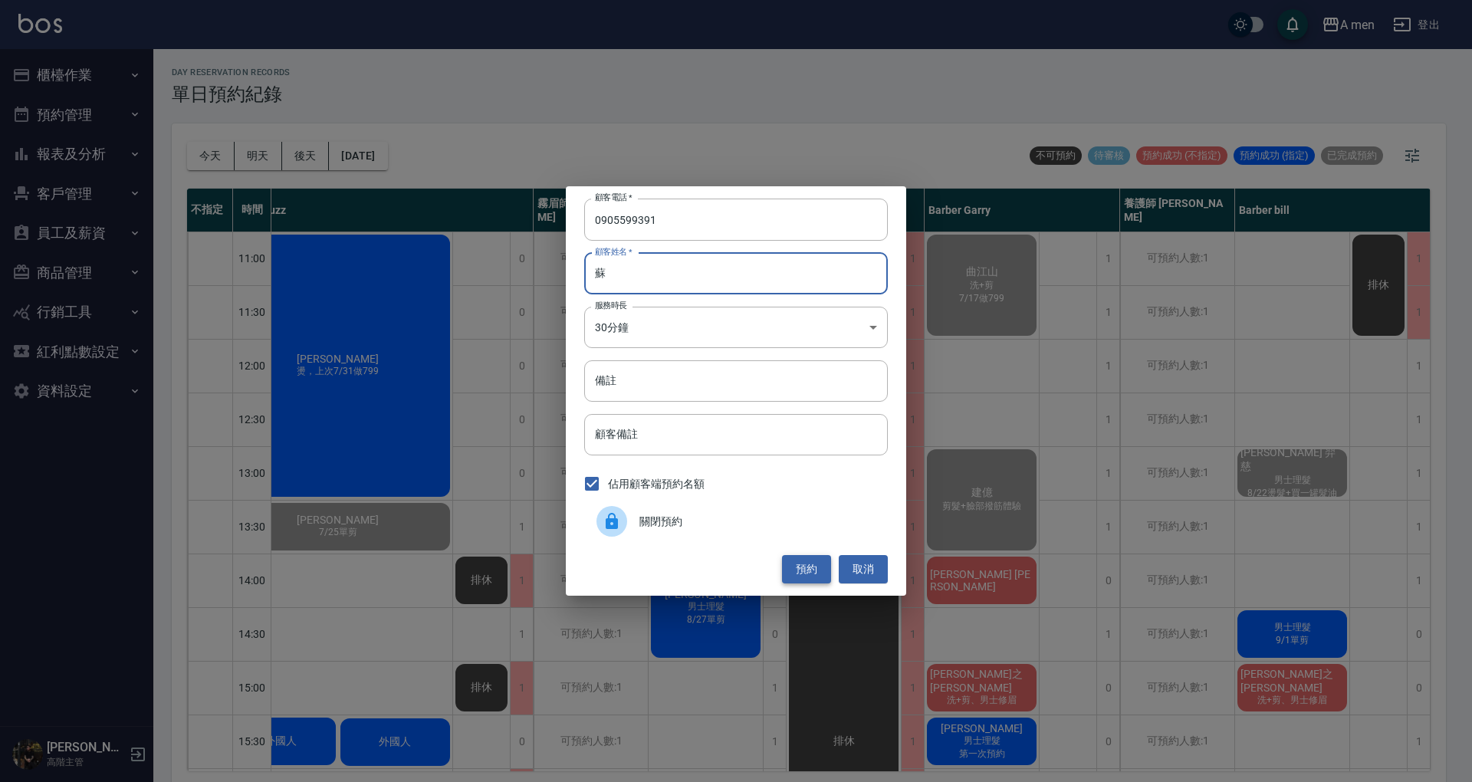
type input "蘇"
click at [808, 572] on button "預約" at bounding box center [806, 569] width 49 height 28
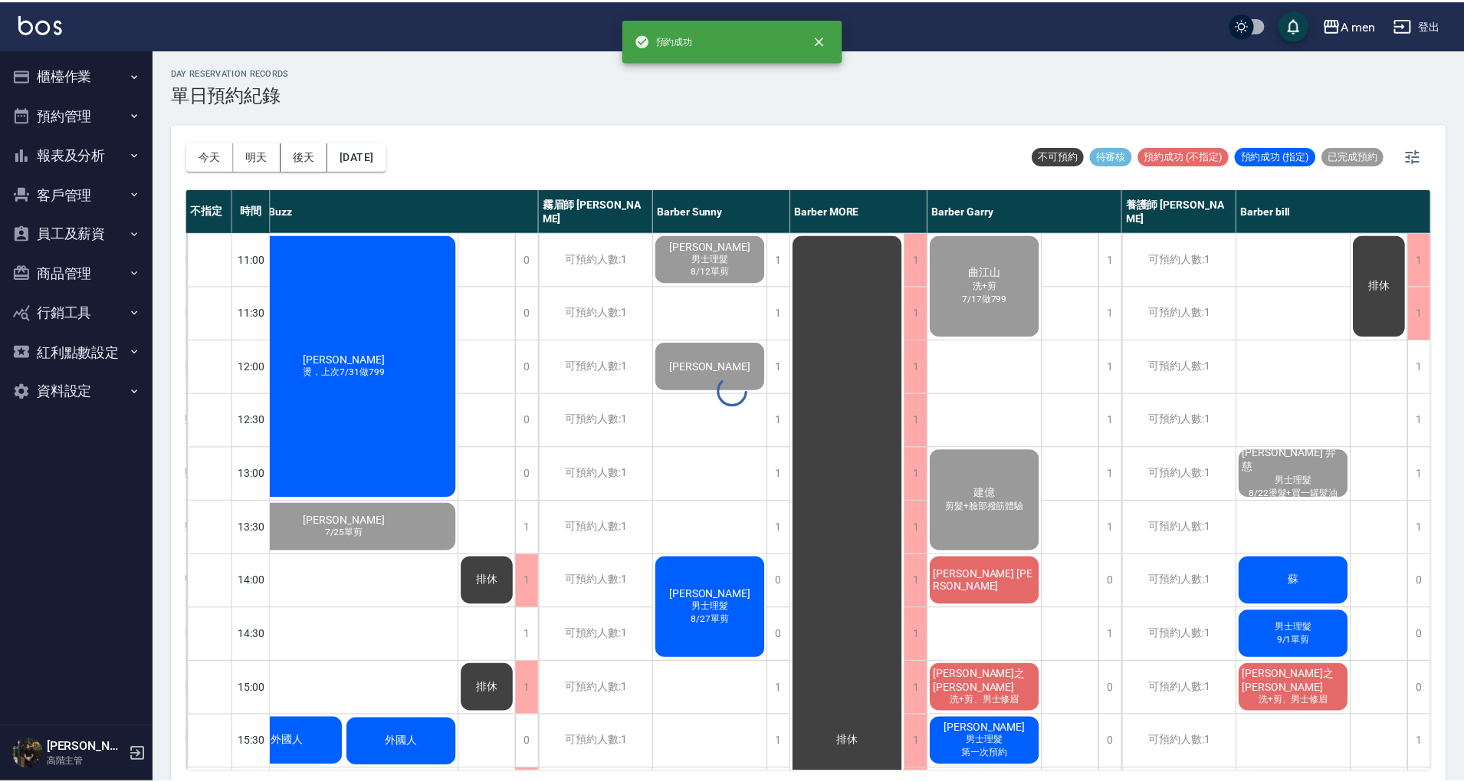
scroll to position [0, 301]
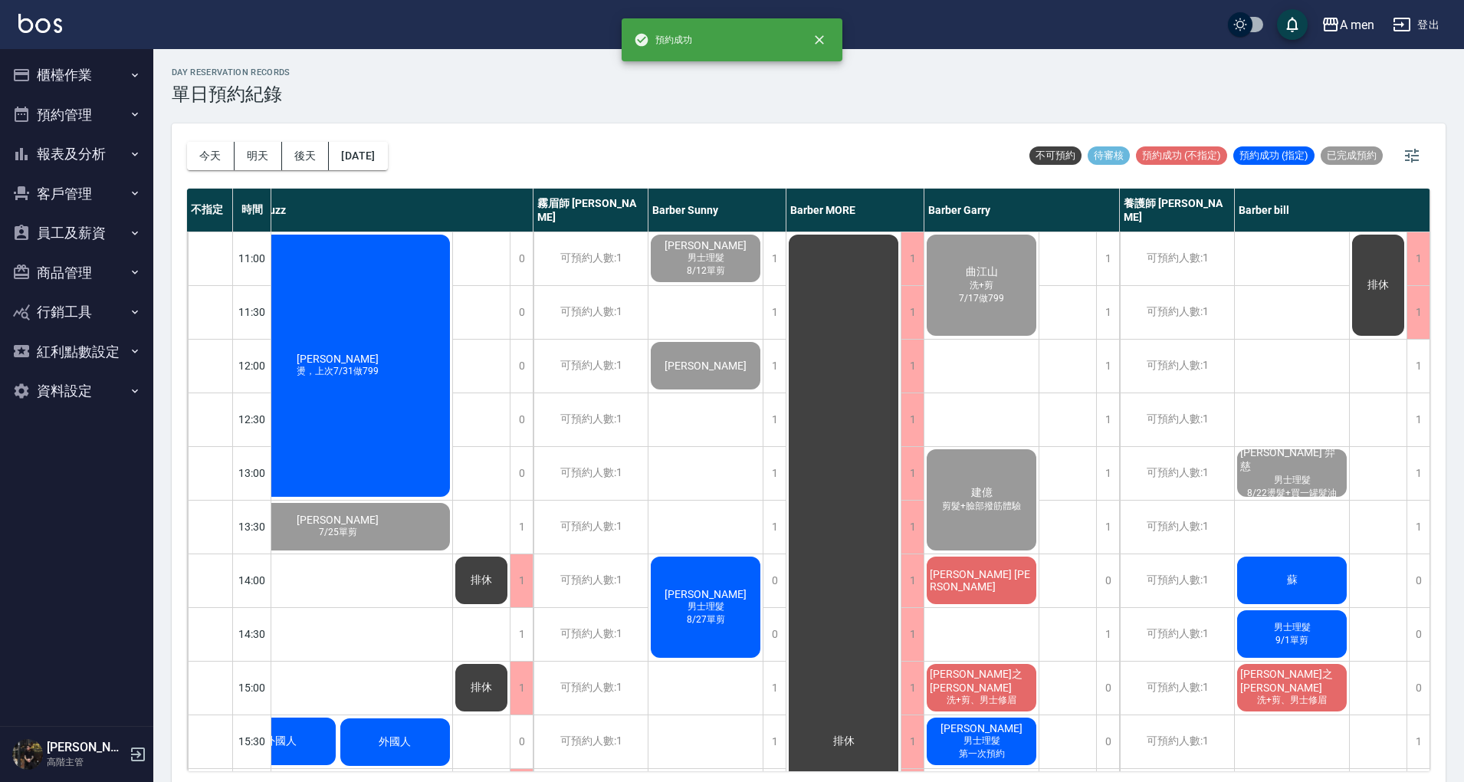
click at [1303, 573] on div "蘇" at bounding box center [1292, 580] width 114 height 52
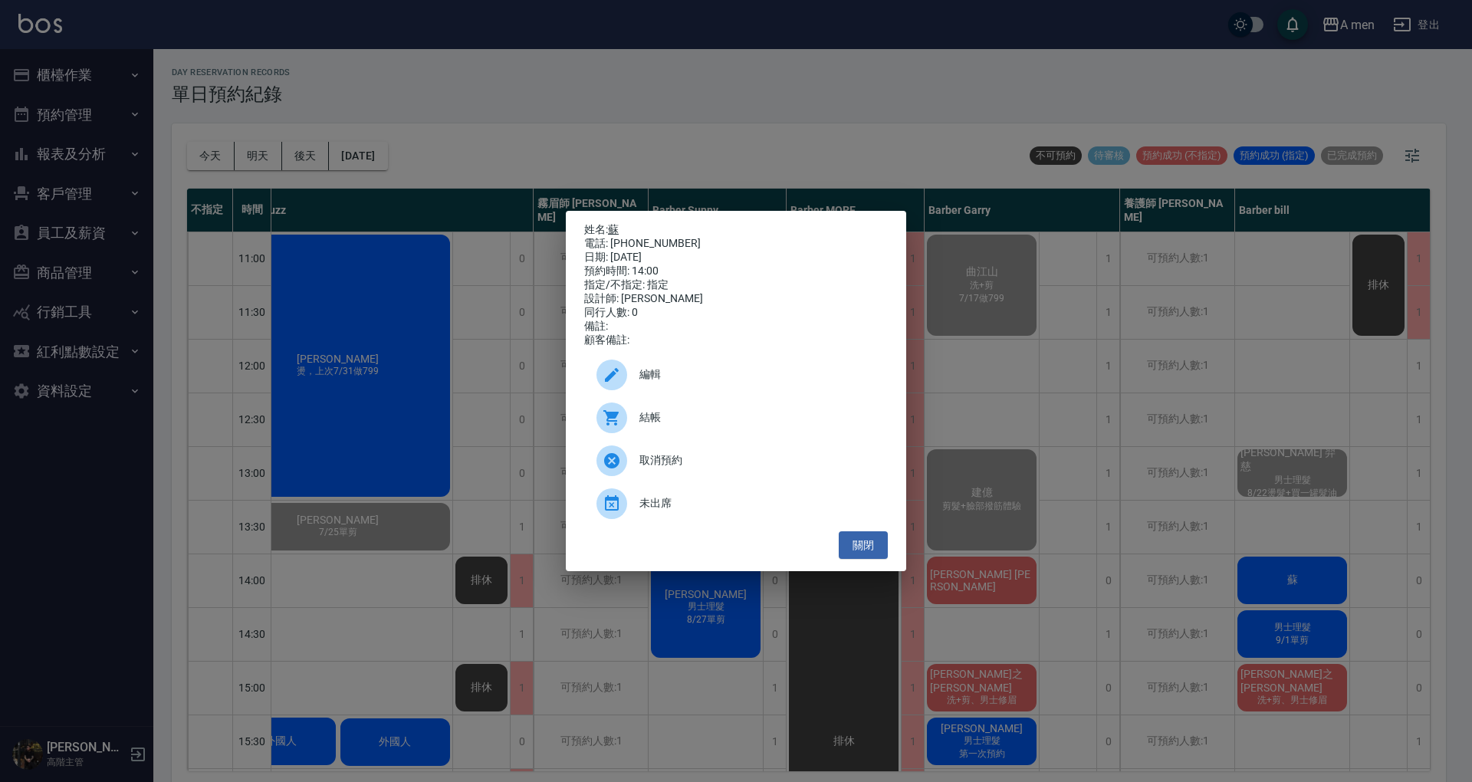
click at [616, 225] on link "蘇" at bounding box center [613, 229] width 11 height 12
click at [734, 379] on span "編輯" at bounding box center [757, 374] width 236 height 16
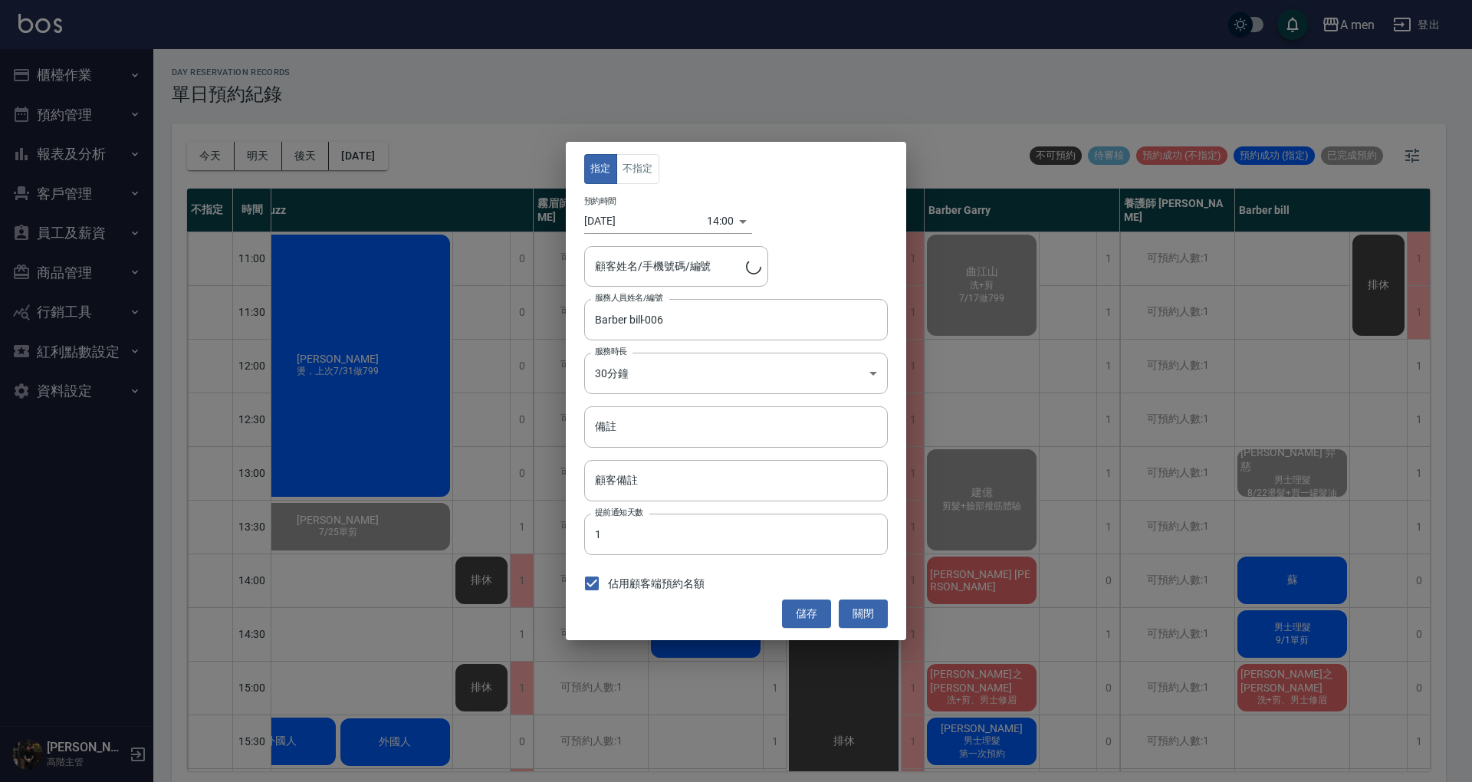
type input "蘇/0905599391"
click at [650, 161] on button "不指定" at bounding box center [637, 169] width 43 height 30
click at [813, 609] on button "儲存" at bounding box center [806, 613] width 49 height 28
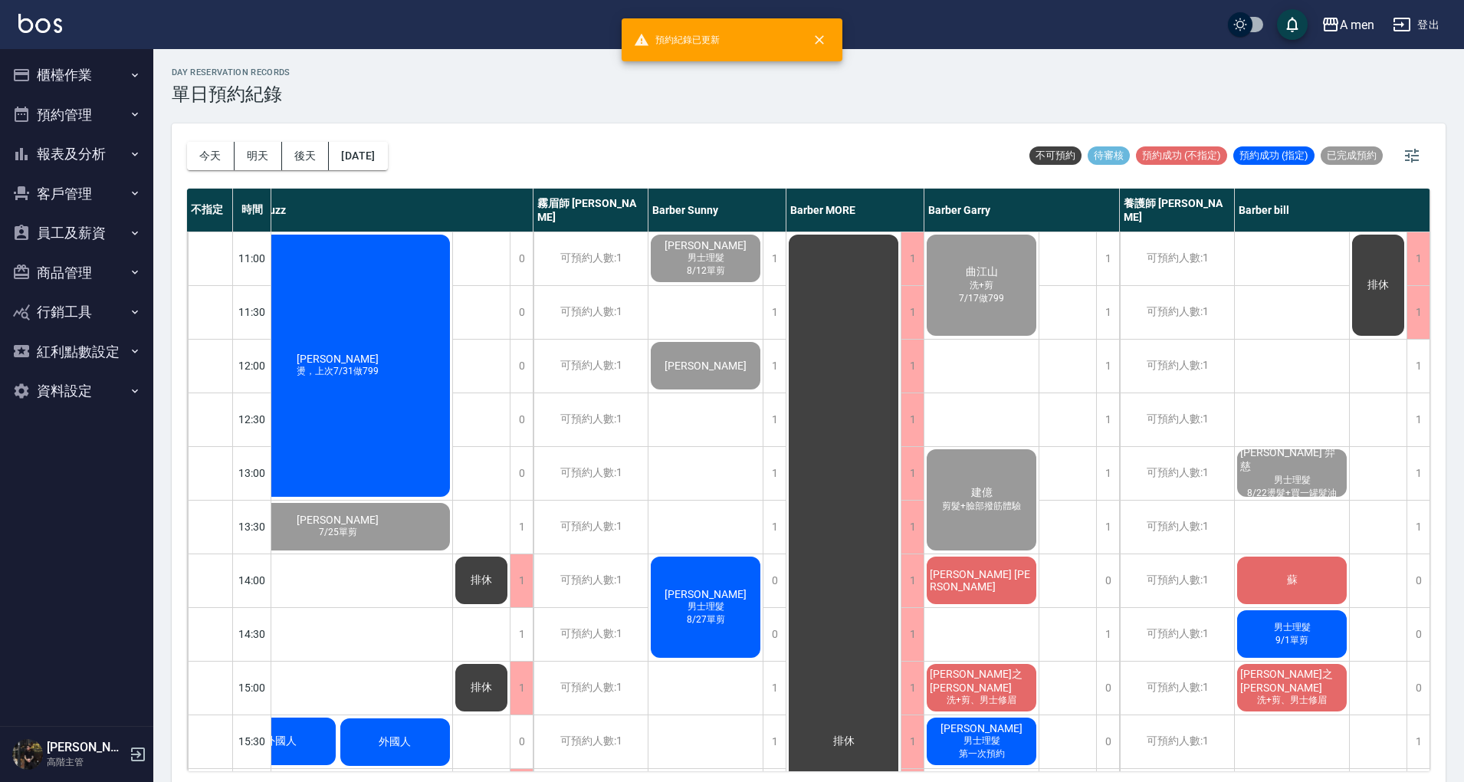
click at [771, 147] on div "今天 明天 後天 2025/09/12 不可預約 待審核 預約成功 (不指定) 預約成功 (指定) 已完成預約" at bounding box center [808, 155] width 1243 height 65
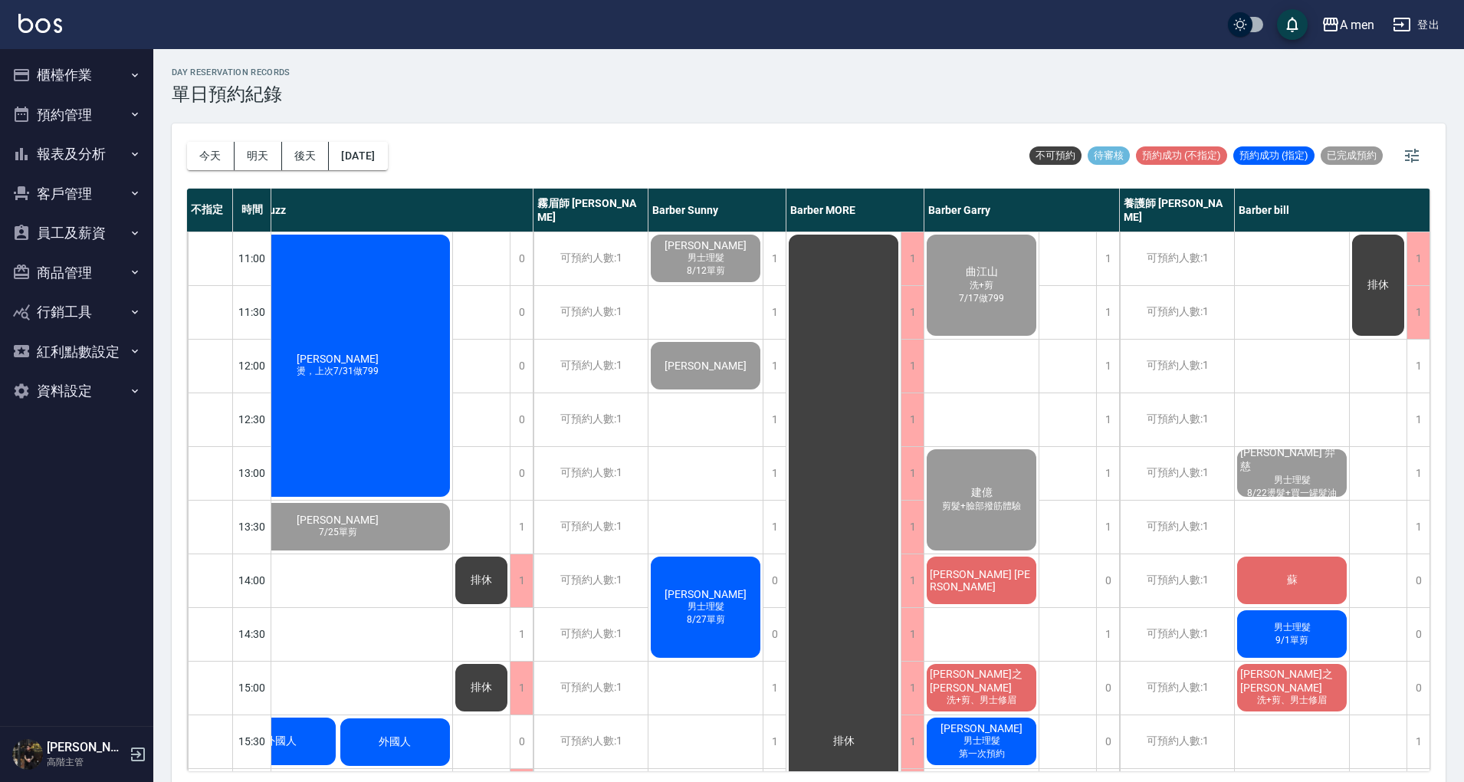
click at [997, 507] on span "剪髮+臉部撥筋體驗" at bounding box center [981, 506] width 85 height 13
click at [504, 119] on div "day Reservation records 單日預約紀錄 今天 明天 後天 2025/09/12 不可預約 待審核 預約成功 (不指定) 預約成功 (指定…" at bounding box center [808, 417] width 1311 height 737
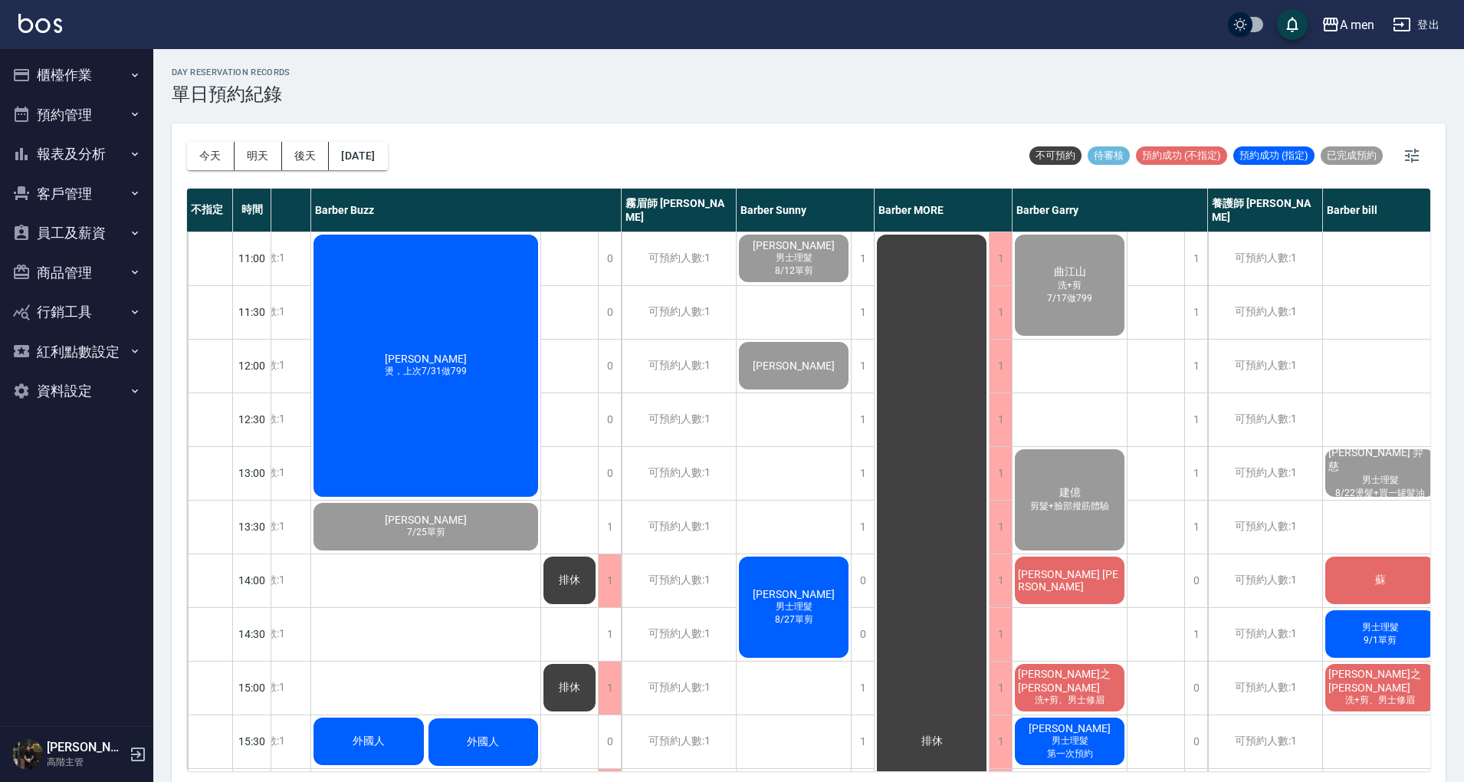
scroll to position [0, 0]
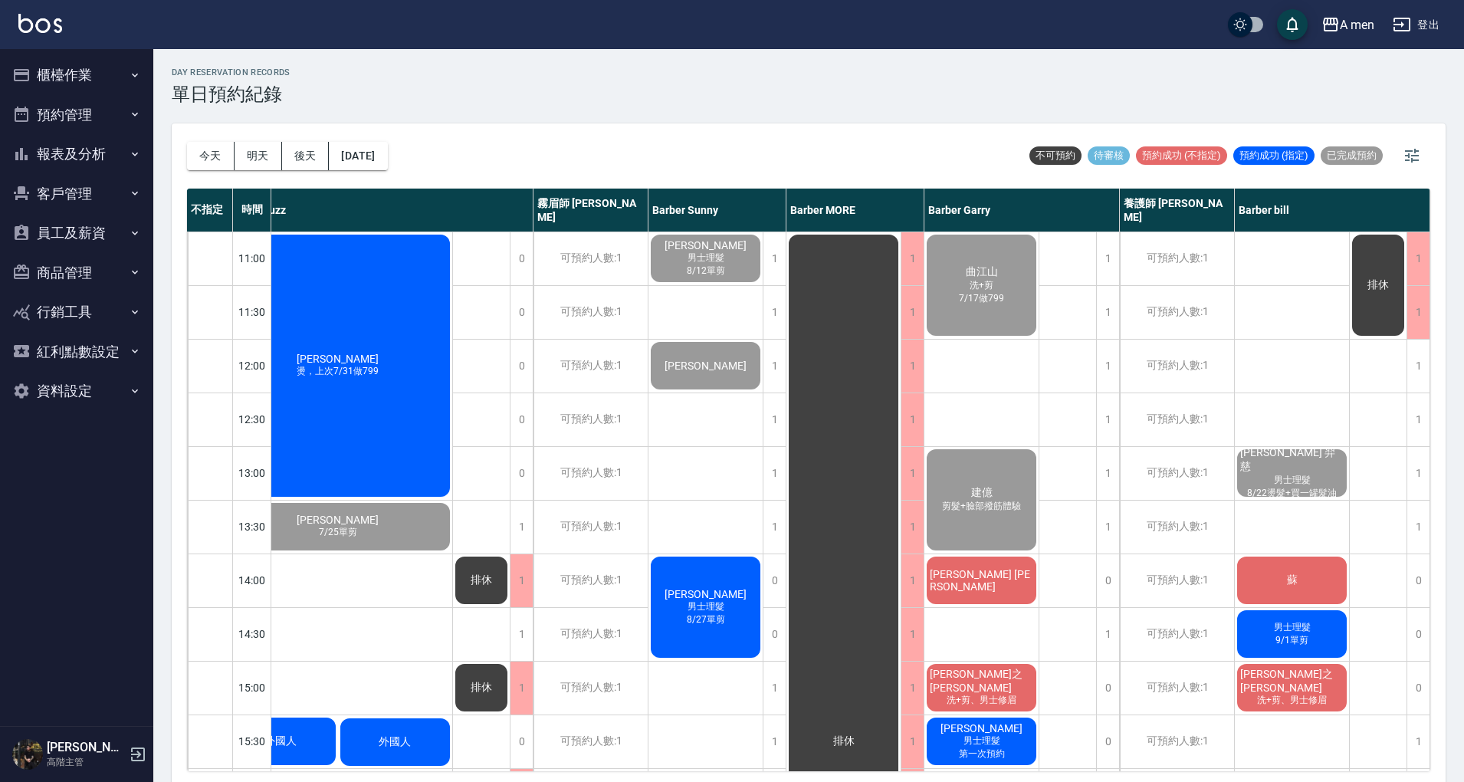
scroll to position [0, 264]
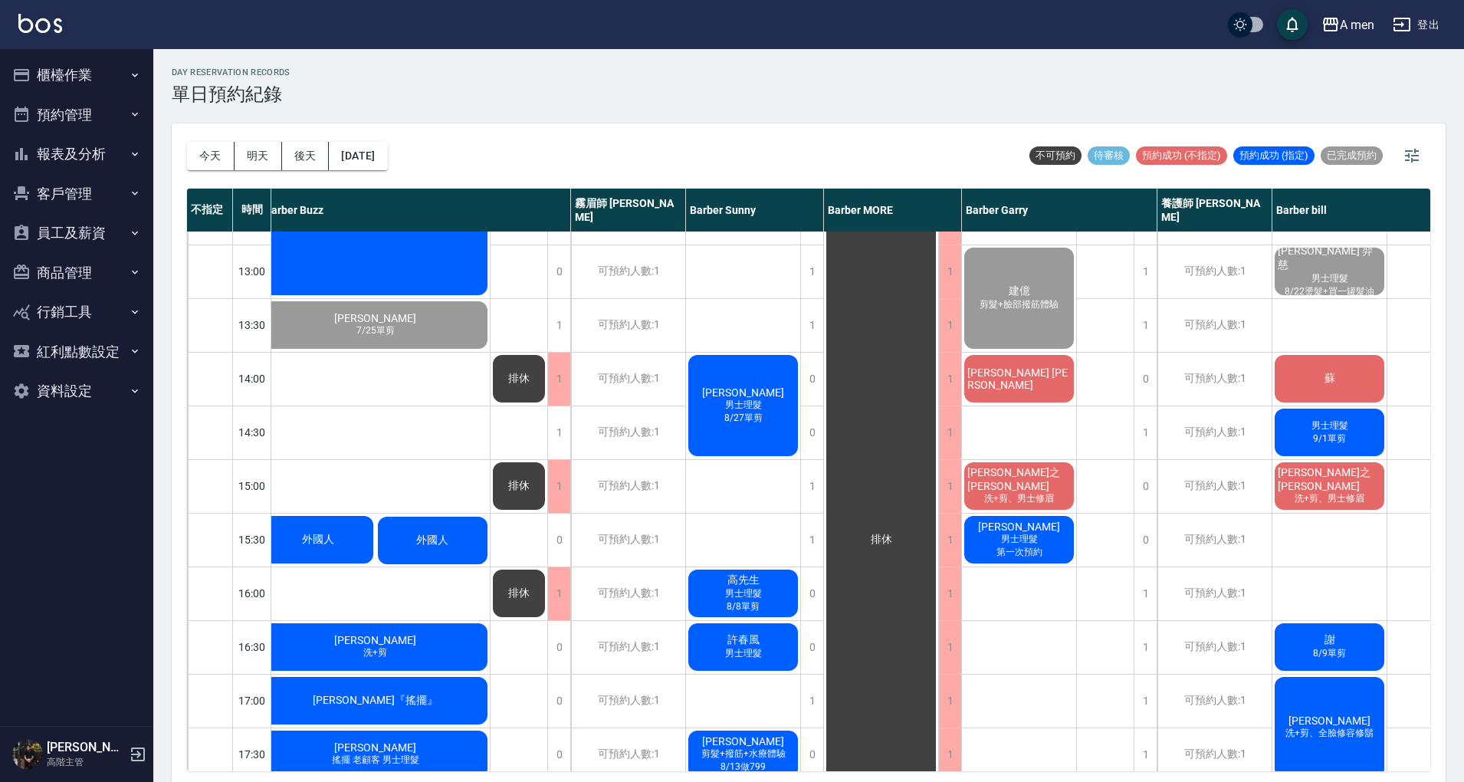
scroll to position [204, 264]
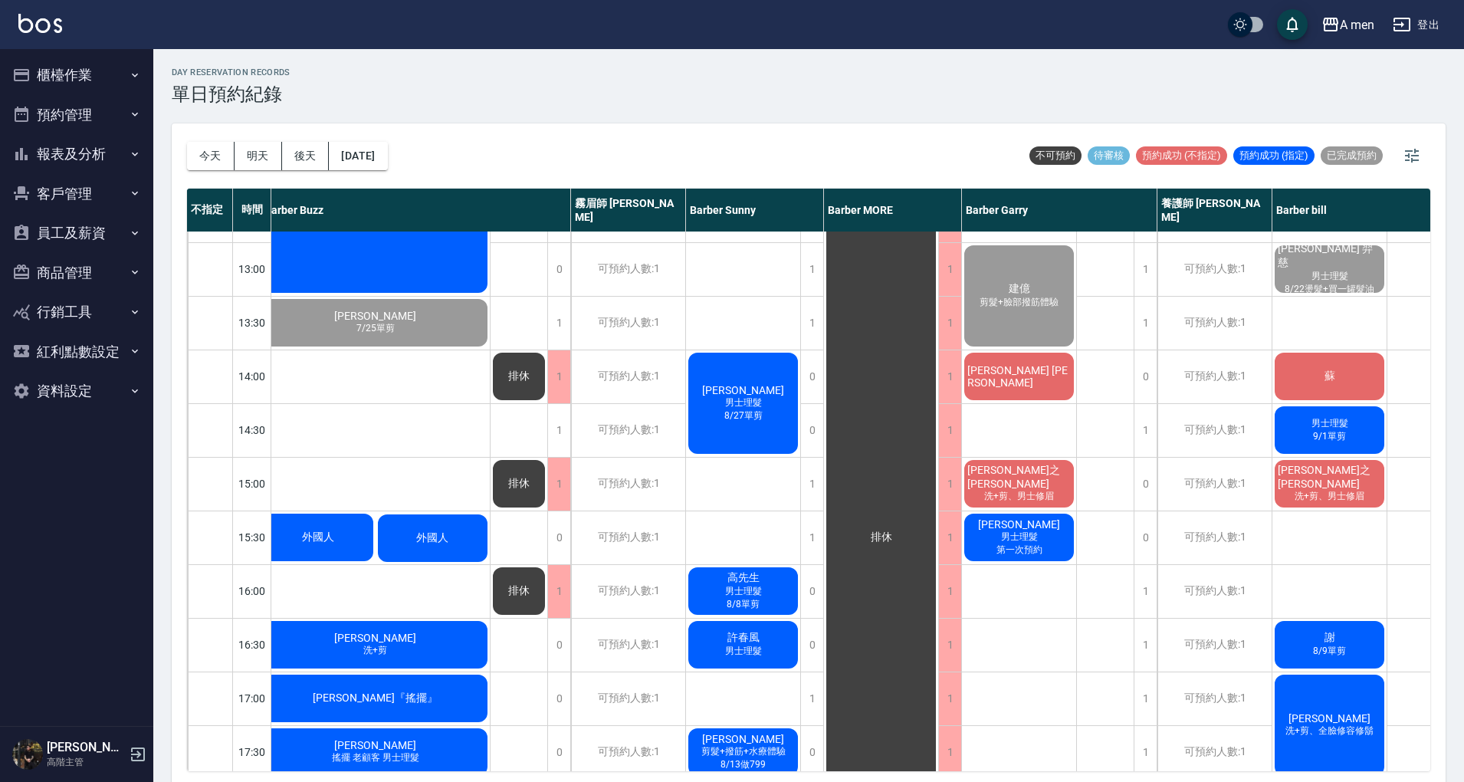
click at [525, 538] on div "排休 排休 排休" at bounding box center [519, 698] width 57 height 1341
click at [719, 546] on div "闕銘仁 男士理髮 8/12單剪 劉先生 孫承昌 男士理髮 8/27單剪 高先生 男士理髮 8/8單剪 許春風 男士理髮 Chris Huang 剪髮+撥筋+水…" at bounding box center [743, 698] width 115 height 1341
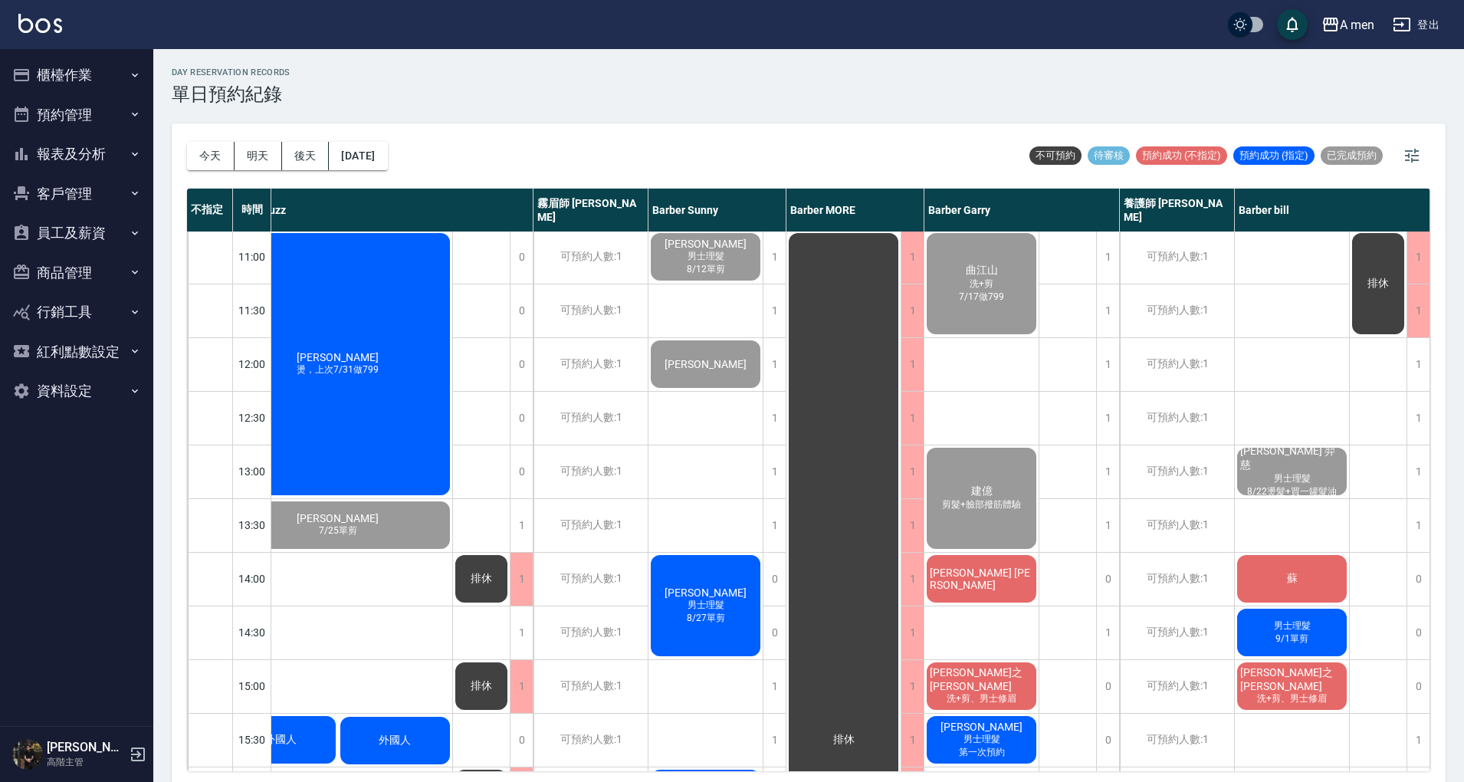
scroll to position [0, 309]
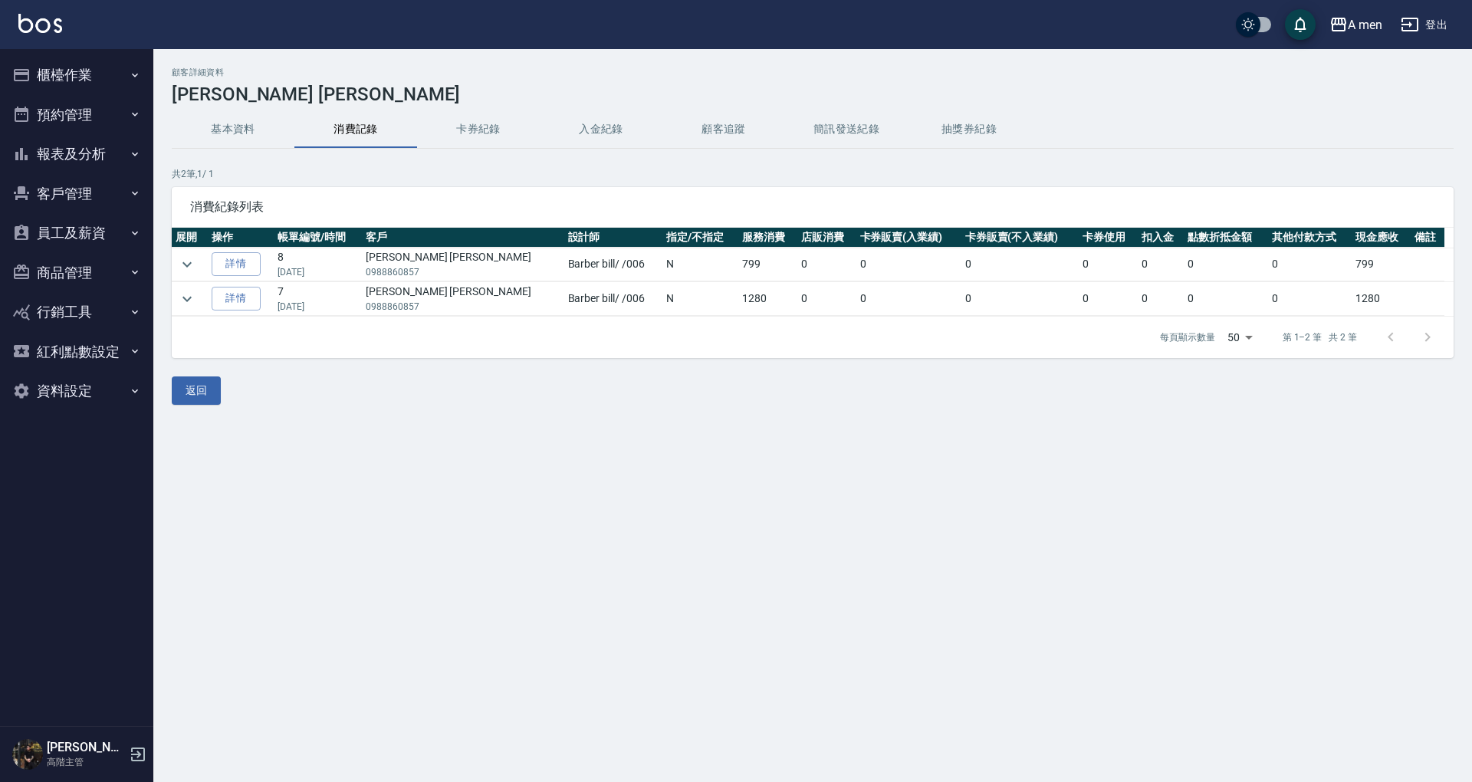
drag, startPoint x: 187, startPoint y: 255, endPoint x: 186, endPoint y: 218, distance: 36.8
click at [189, 255] on icon "expand row" at bounding box center [187, 264] width 18 height 18
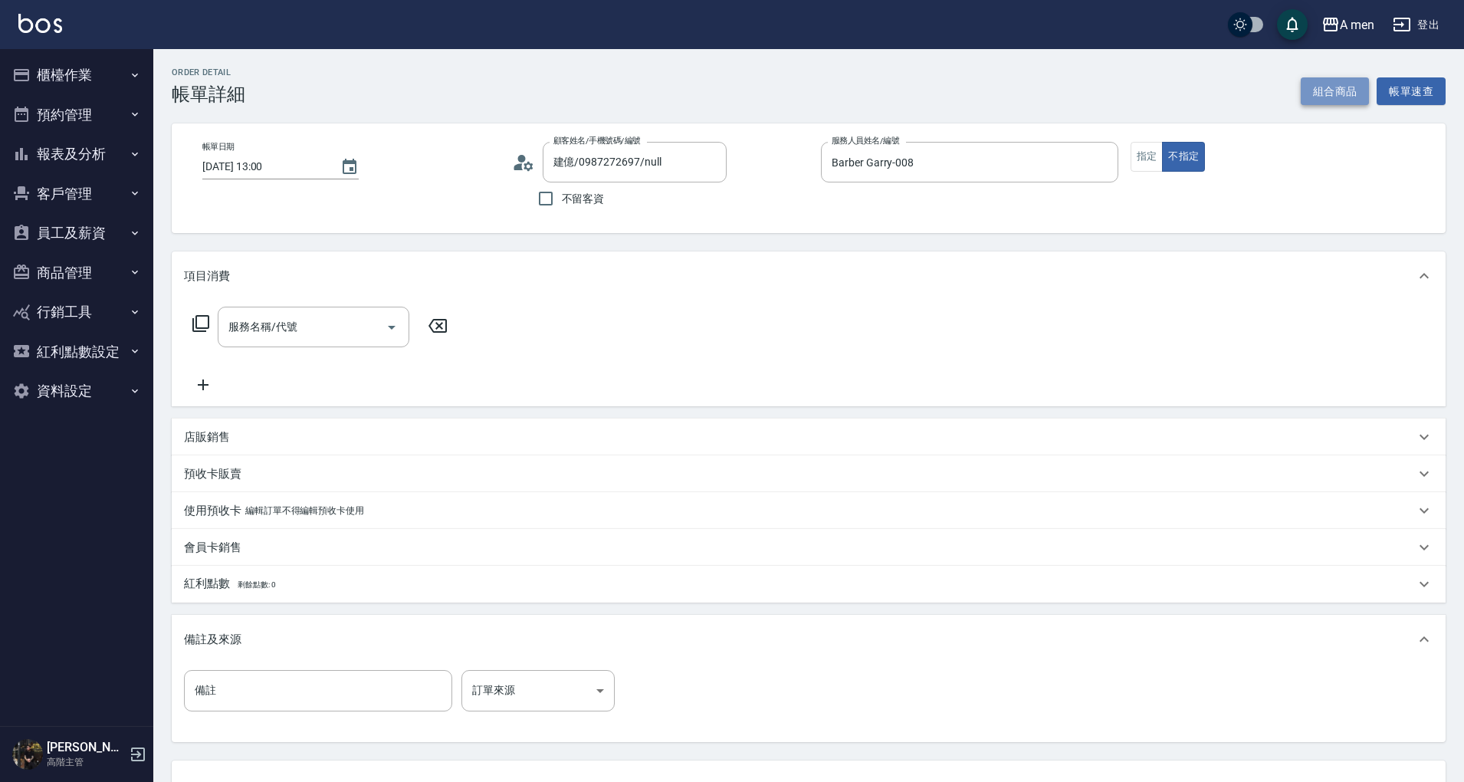
click at [1328, 84] on button "組合商品" at bounding box center [1335, 91] width 69 height 28
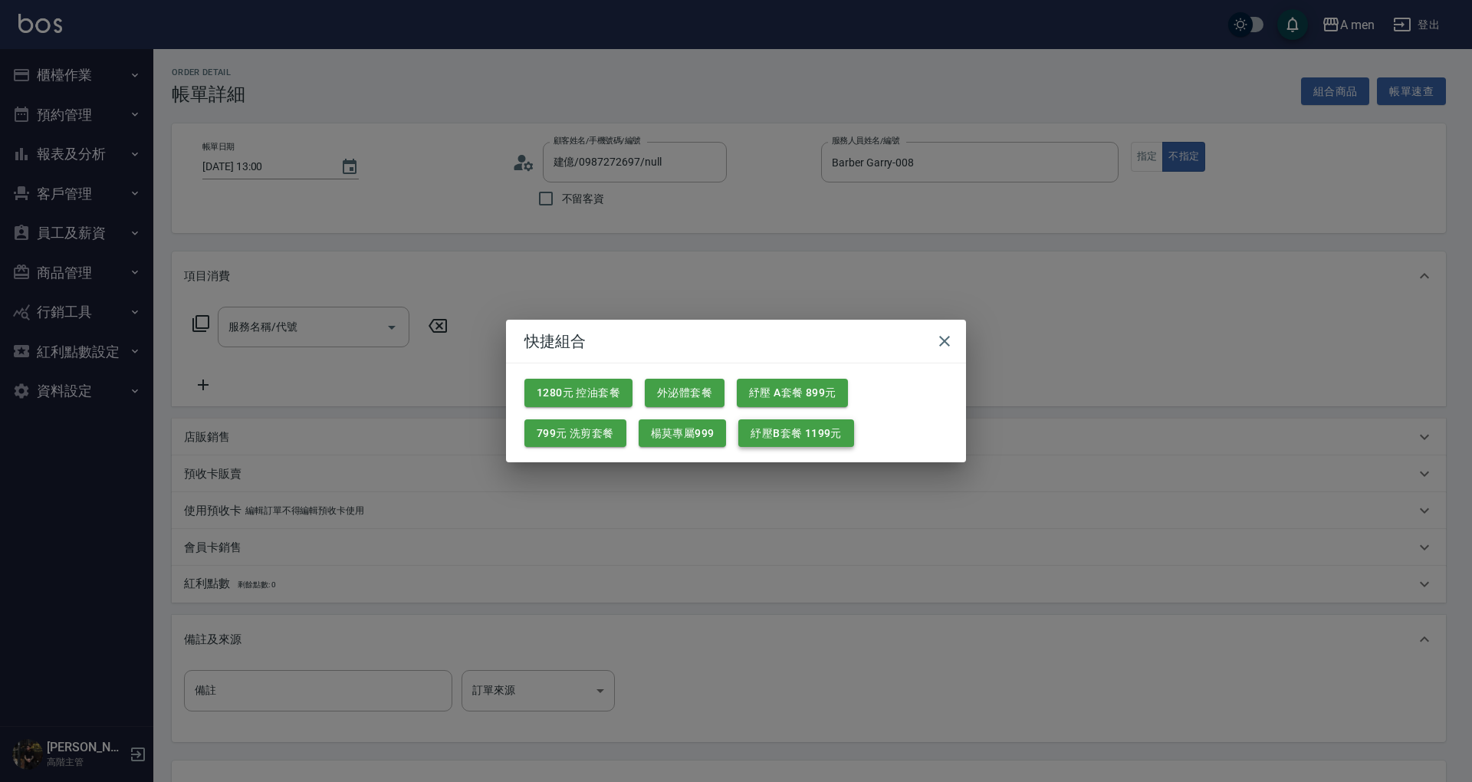
click at [783, 435] on button "紓壓B套餐 1199元" at bounding box center [795, 433] width 115 height 28
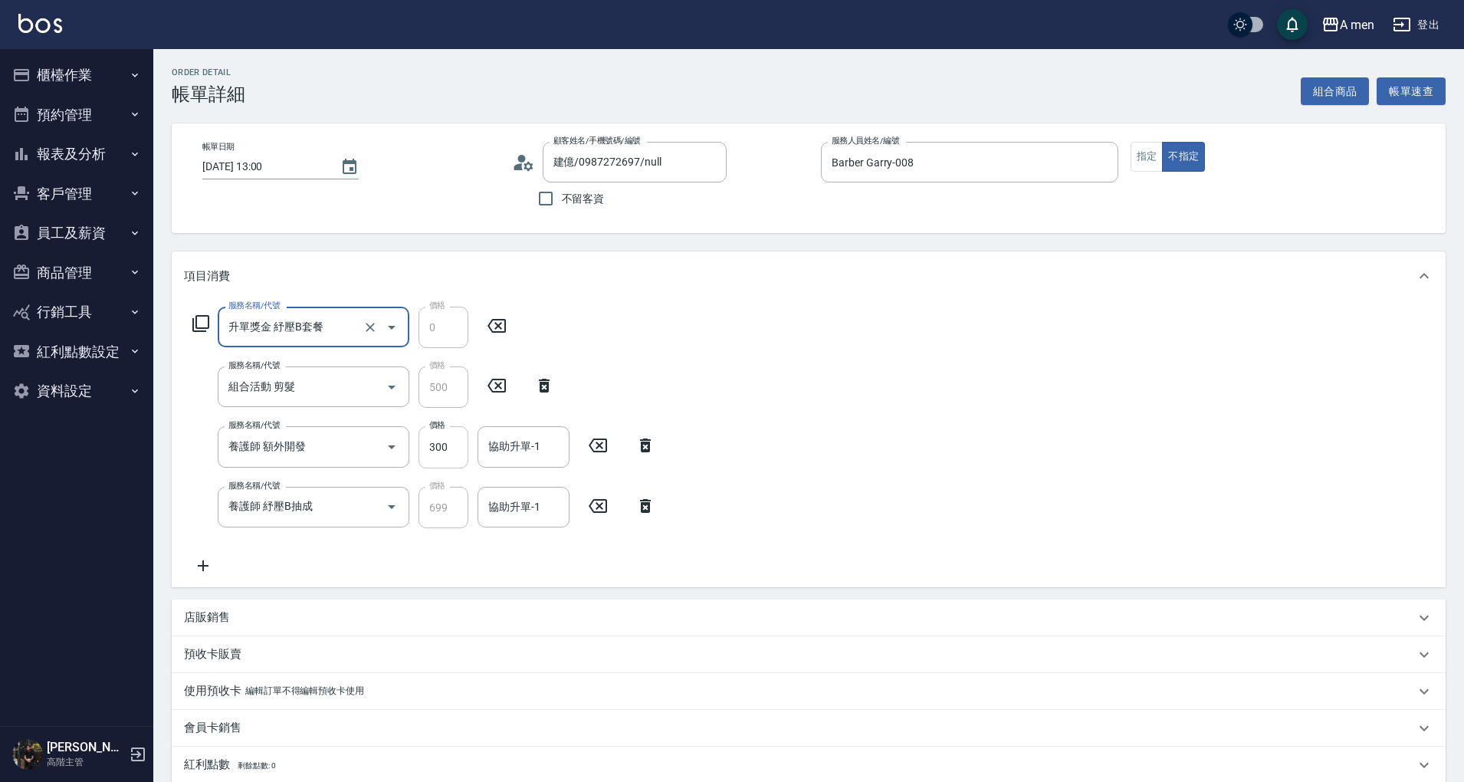
click at [434, 460] on input "300" at bounding box center [444, 446] width 50 height 41
type input "200"
click at [526, 448] on div "協助升單-1 協助升單-1" at bounding box center [524, 446] width 92 height 41
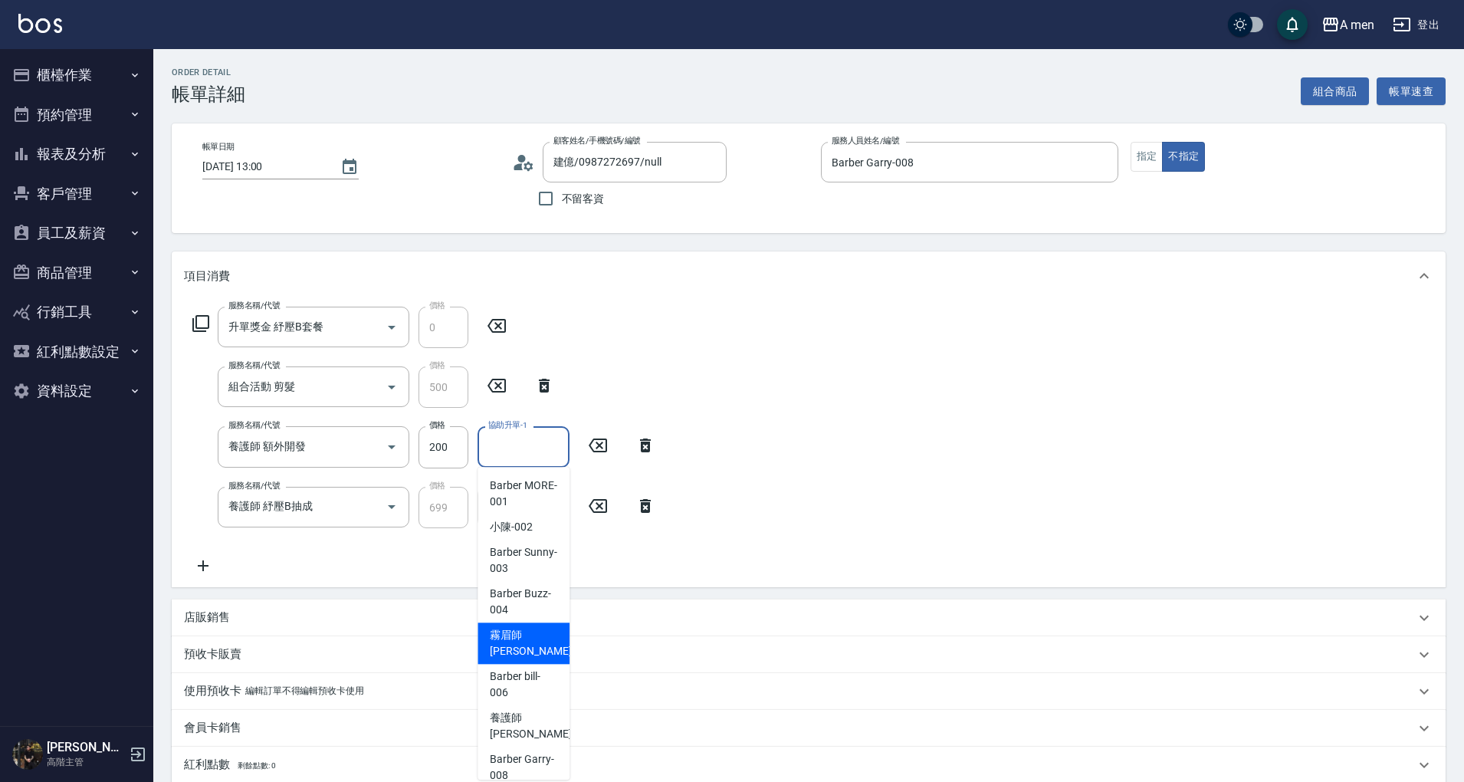
click at [524, 652] on span "霧眉師 小蔡 -005" at bounding box center [541, 643] width 103 height 32
type input "霧眉師 小蔡-005"
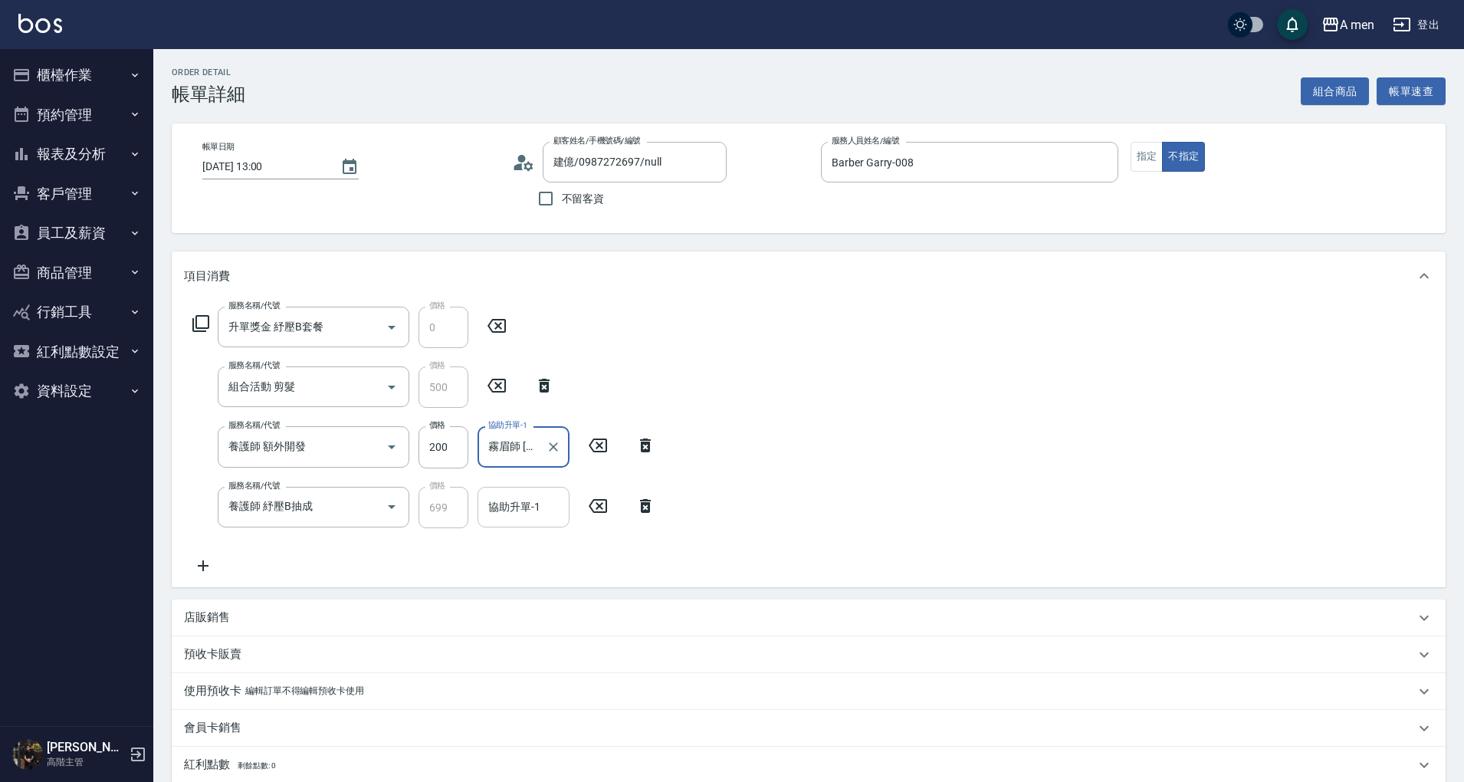
click at [513, 501] on div "協助升單-1 協助升單-1" at bounding box center [524, 507] width 92 height 41
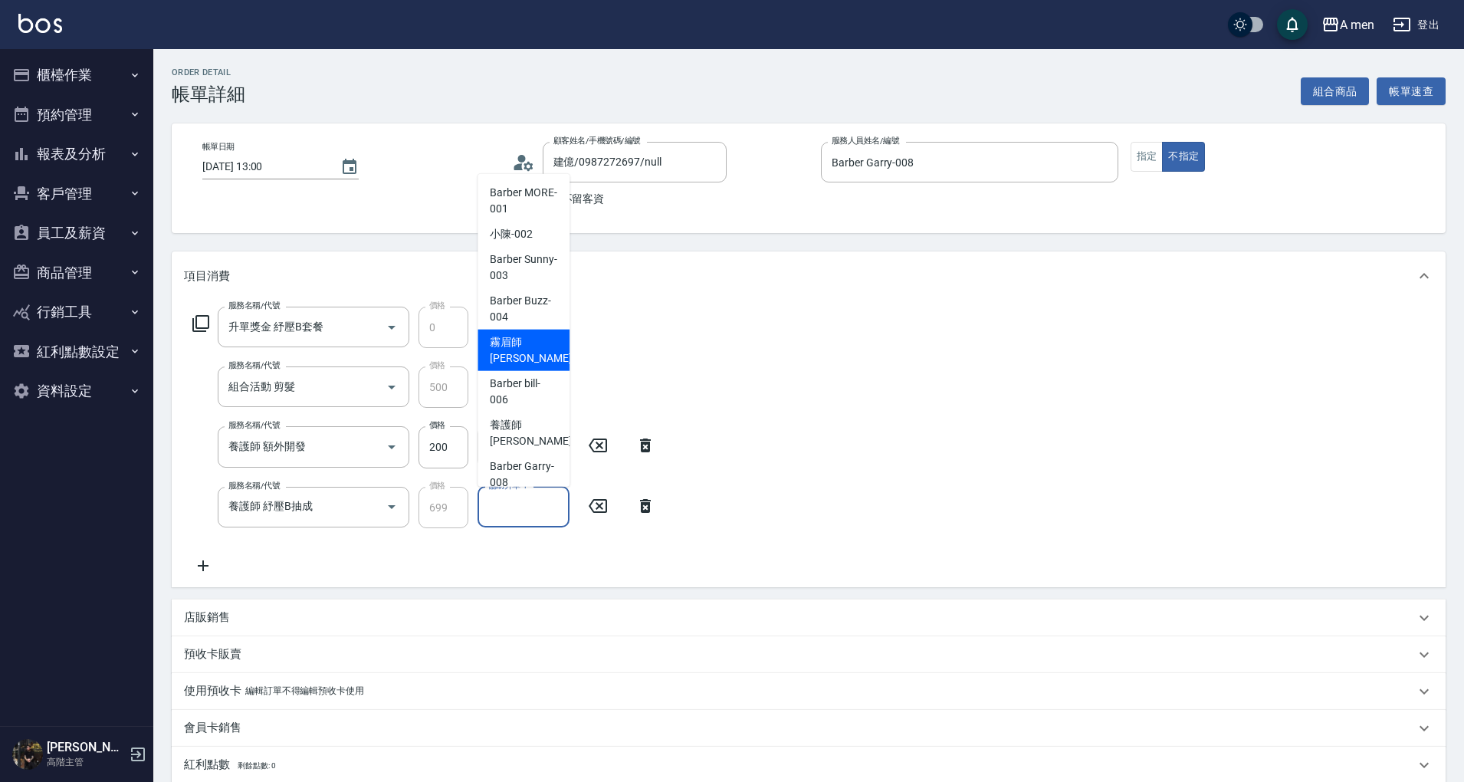
click at [520, 354] on span "霧眉師 小蔡 -005" at bounding box center [541, 350] width 103 height 32
type input "霧眉師 小蔡-005"
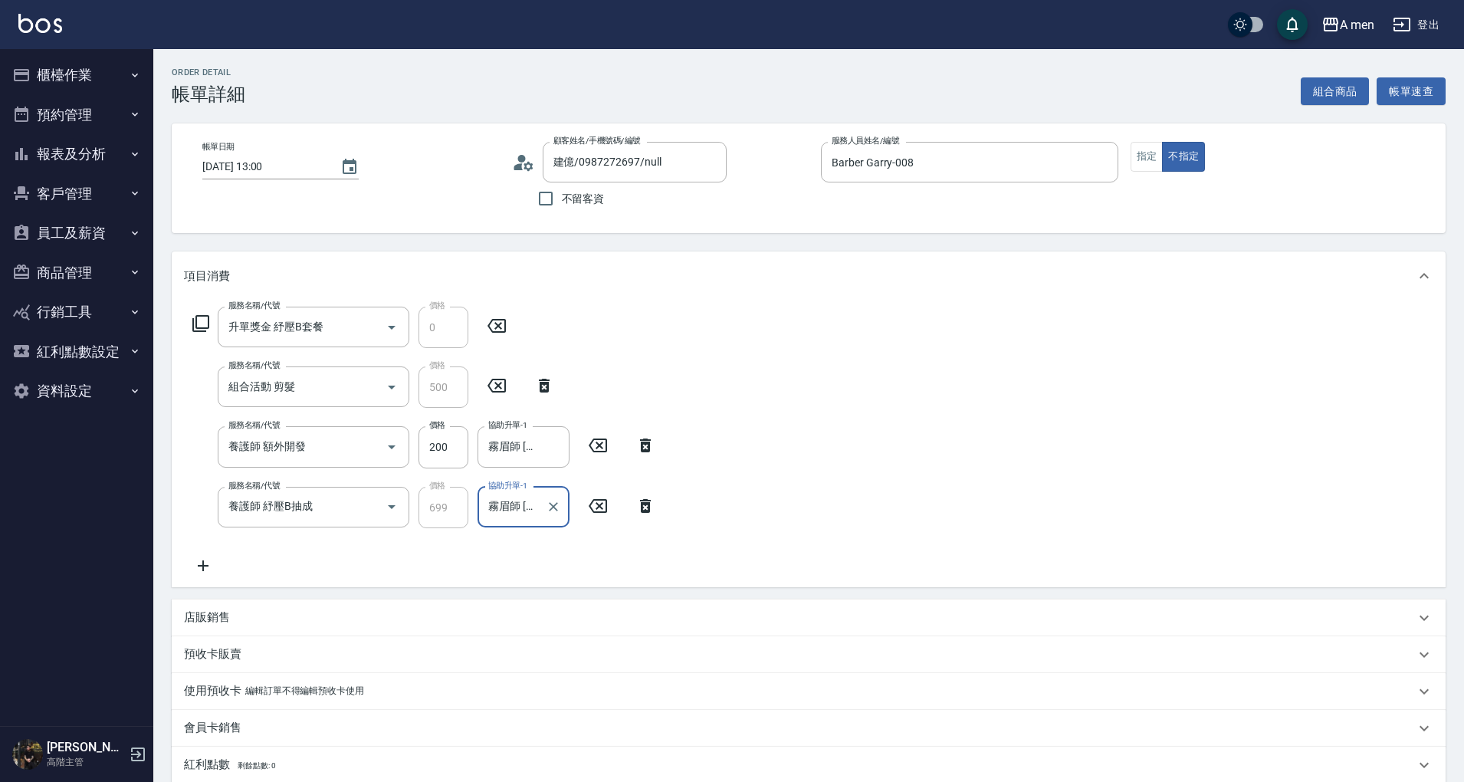
click at [742, 380] on div "服務名稱/代號 升單獎金 紓壓B套餐 服務名稱/代號 價格 0 價格 服務名稱/代號 組合活動 剪髮 服務名稱/代號 價格 500 價格 服務名稱/代號 養護…" at bounding box center [809, 443] width 1274 height 287
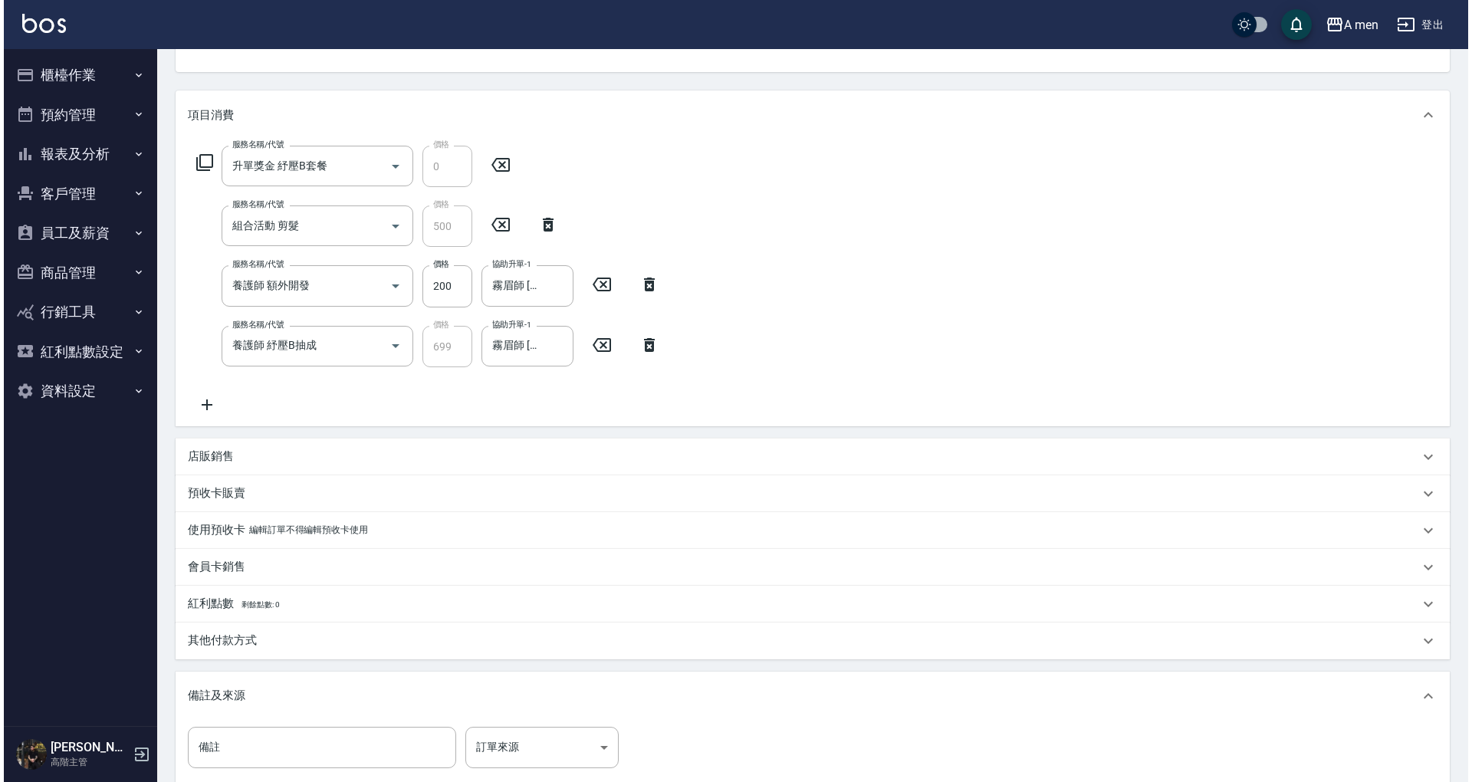
scroll to position [342, 0]
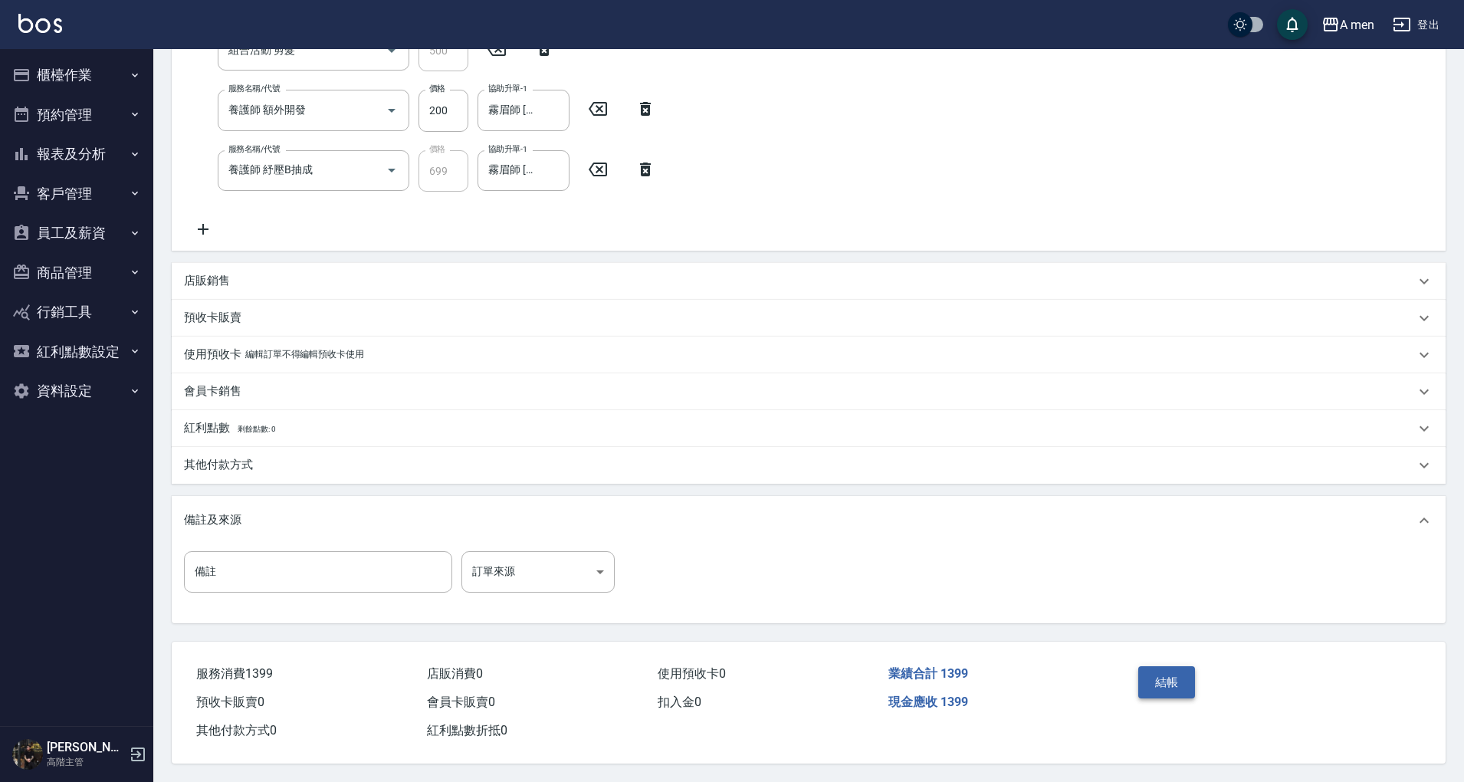
click at [1171, 691] on button "結帳" at bounding box center [1166, 682] width 57 height 32
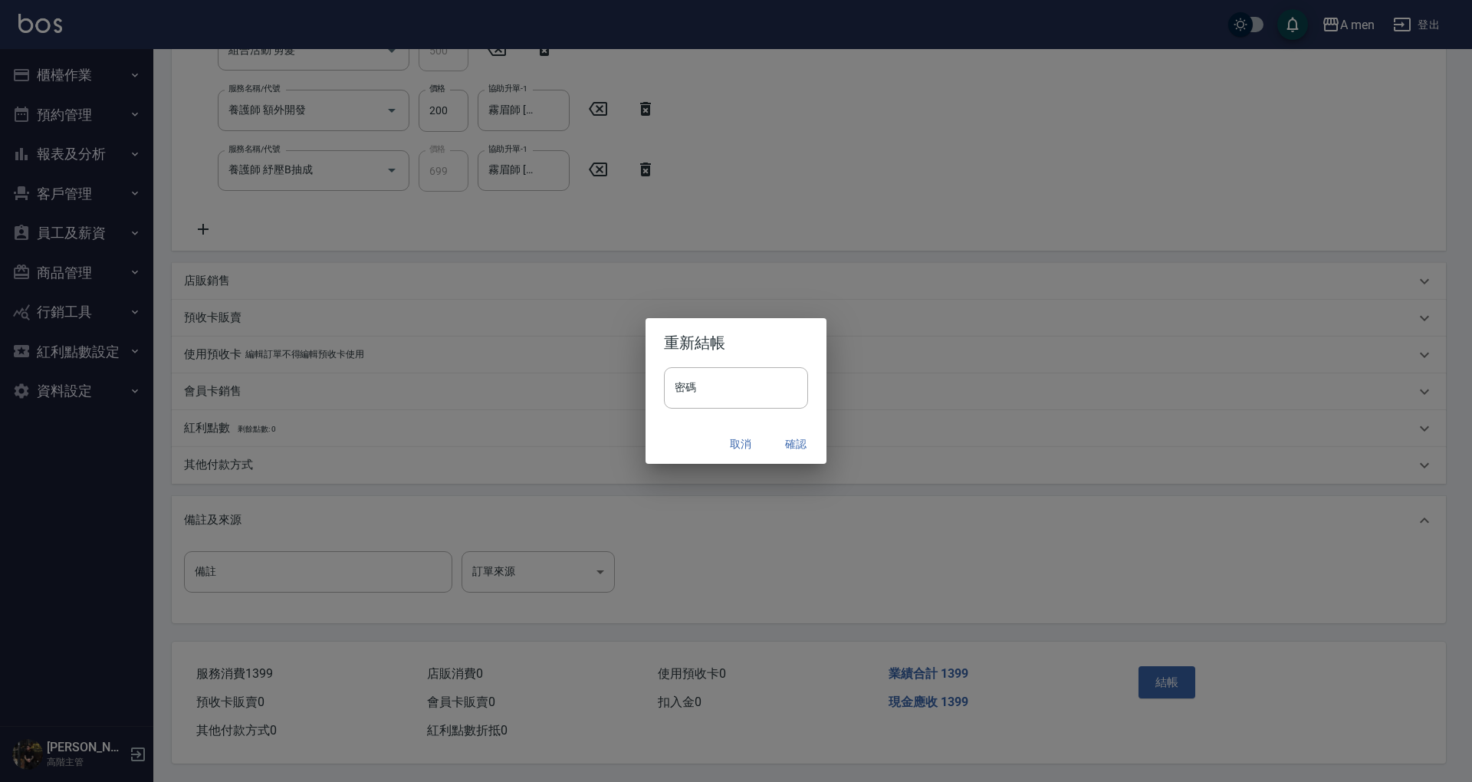
click at [797, 449] on button "確認" at bounding box center [795, 444] width 49 height 28
